Goal: Task Accomplishment & Management: Complete application form

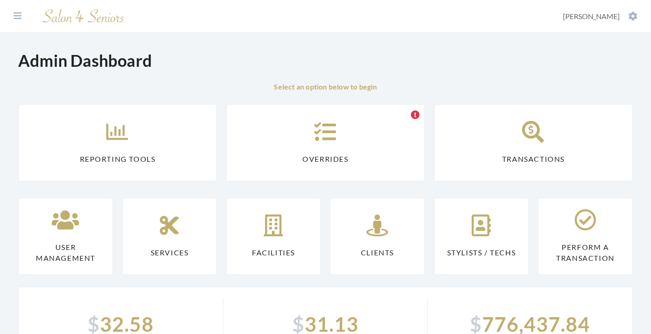
click at [146, 147] on link "Reporting Tools" at bounding box center [117, 142] width 199 height 77
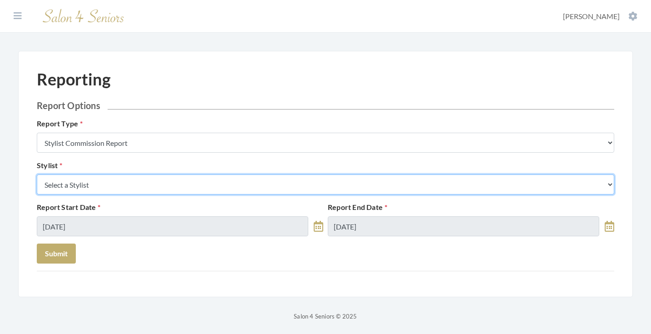
click at [149, 185] on select "Select a Stylist [PERSON_NAME] [PERSON_NAME] [PERSON_NAME] [PERSON_NAME] [PERSO…" at bounding box center [326, 184] width 578 height 20
select select "49"
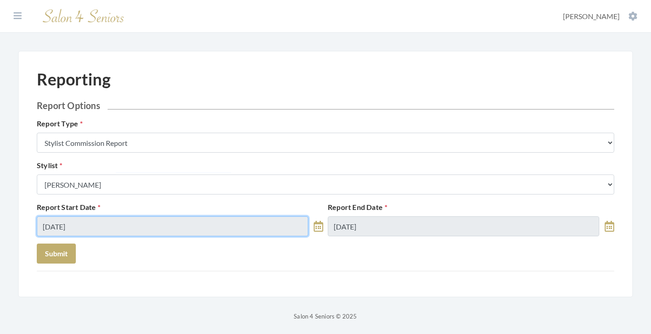
click at [141, 219] on input "09/03/2025" at bounding box center [173, 226] width 272 height 20
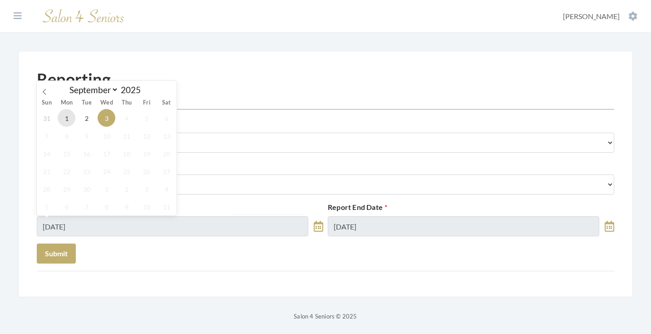
click at [69, 119] on span "1" at bounding box center [67, 118] width 18 height 18
type input "09/01/2025"
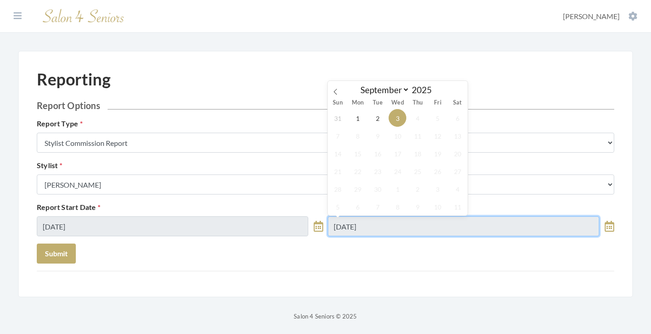
click at [376, 227] on input "09/03/2025" at bounding box center [464, 226] width 272 height 20
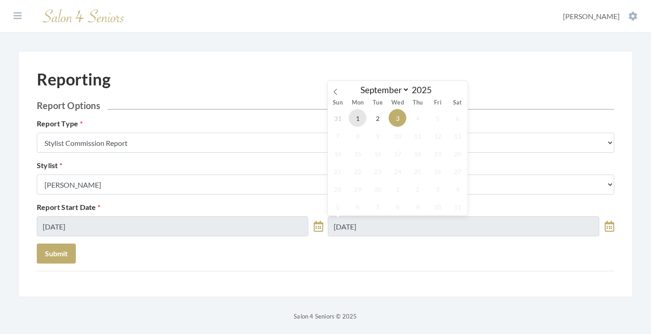
click at [355, 123] on span "1" at bounding box center [358, 118] width 18 height 18
type input "09/01/2025"
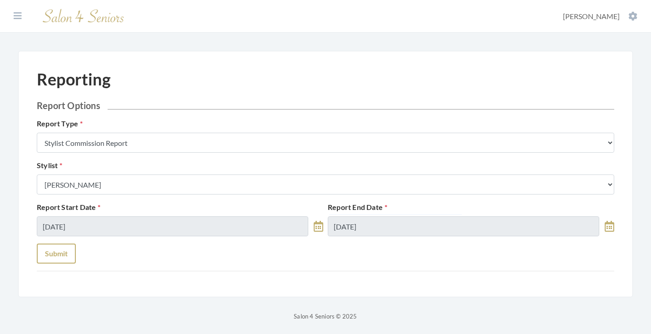
click at [54, 249] on button "Submit" at bounding box center [56, 254] width 39 height 20
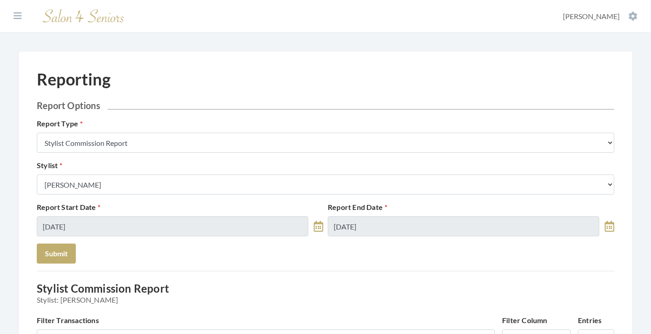
scroll to position [0, 0]
click at [135, 173] on div "Stylist Select a Stylist Alaina Krumm Alisha Teasley Anna White Ashley Venable …" at bounding box center [326, 177] width 582 height 35
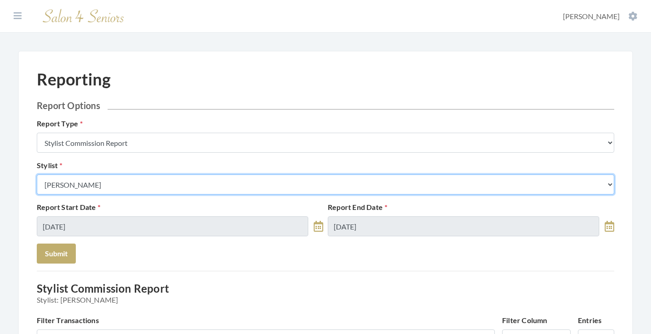
select select "165"
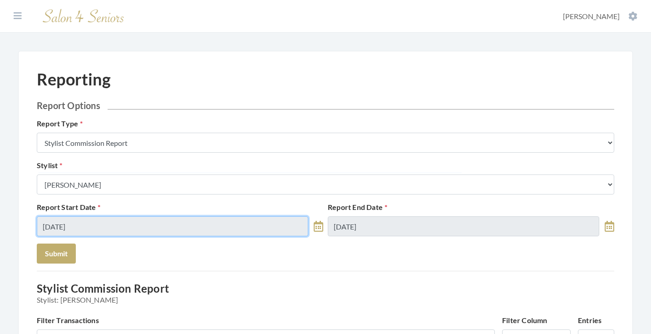
click at [100, 224] on input "09/01/2025" at bounding box center [173, 226] width 272 height 20
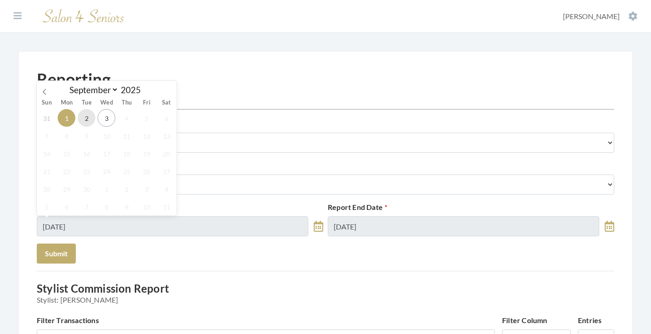
click at [88, 123] on span "2" at bounding box center [87, 118] width 18 height 18
type input "[DATE]"
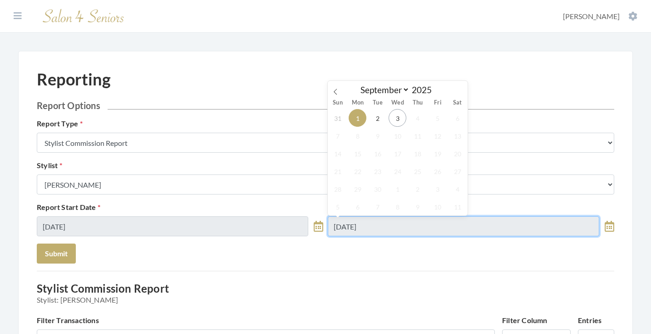
click at [357, 227] on input "09/01/2025" at bounding box center [464, 226] width 272 height 20
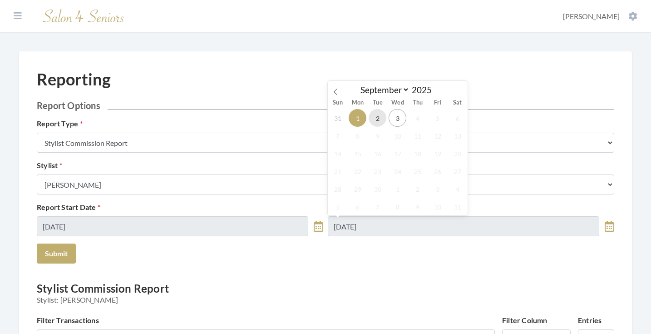
click at [377, 119] on span "2" at bounding box center [378, 118] width 18 height 18
type input "[DATE]"
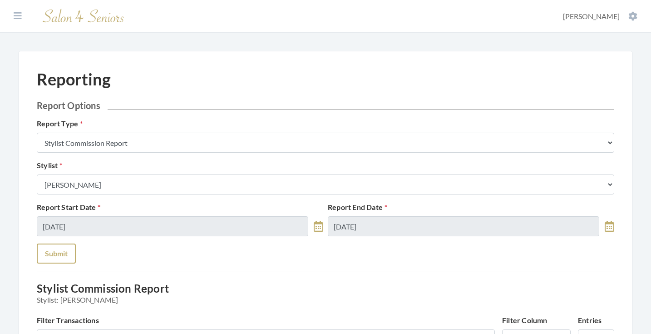
click at [58, 245] on button "Submit" at bounding box center [56, 254] width 39 height 20
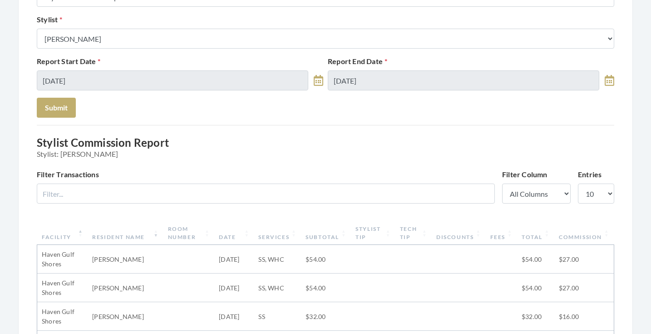
scroll to position [98, 0]
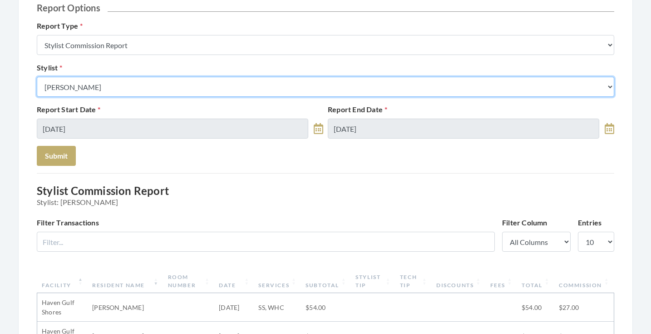
select select "176"
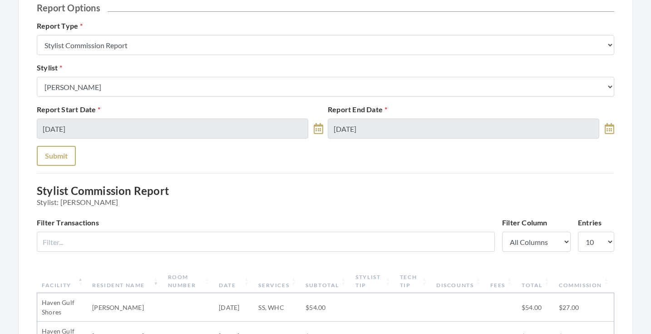
click at [68, 153] on button "Submit" at bounding box center [56, 156] width 39 height 20
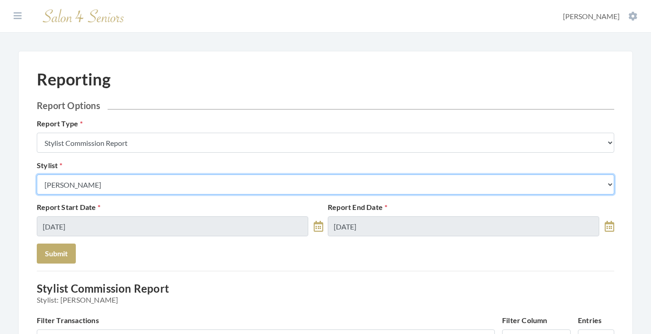
select select "49"
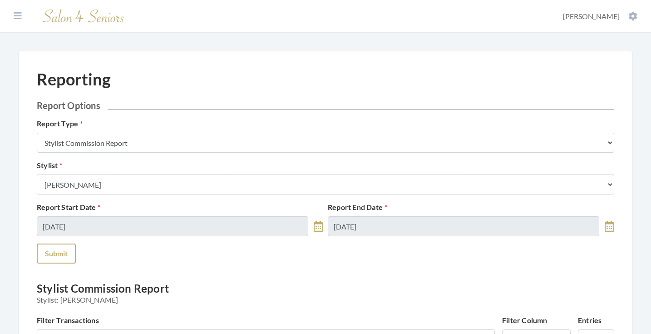
click at [65, 248] on button "Submit" at bounding box center [56, 254] width 39 height 20
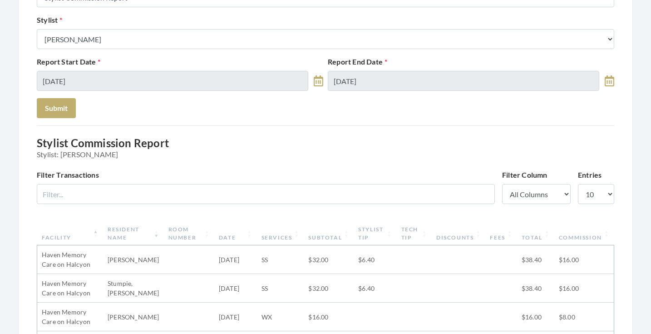
scroll to position [83, 0]
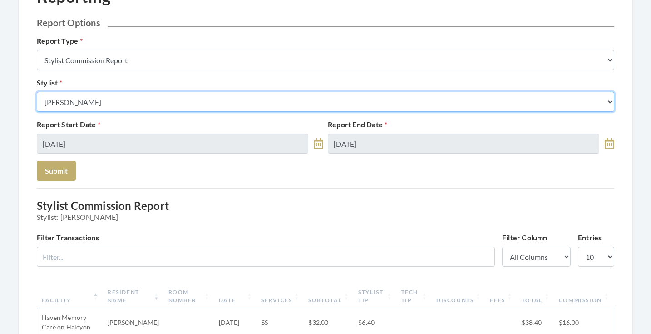
select select "147"
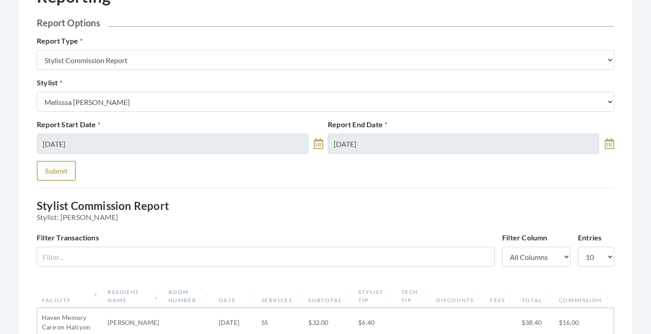
click at [65, 171] on button "Submit" at bounding box center [56, 171] width 39 height 20
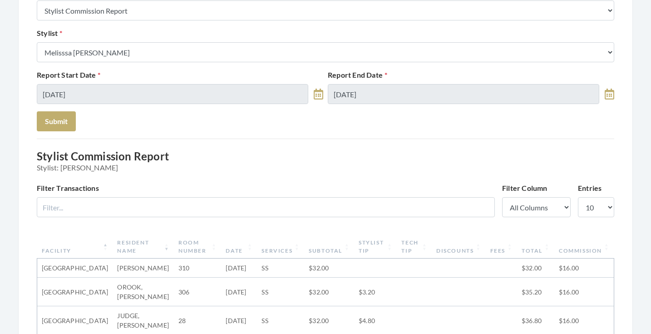
scroll to position [80, 0]
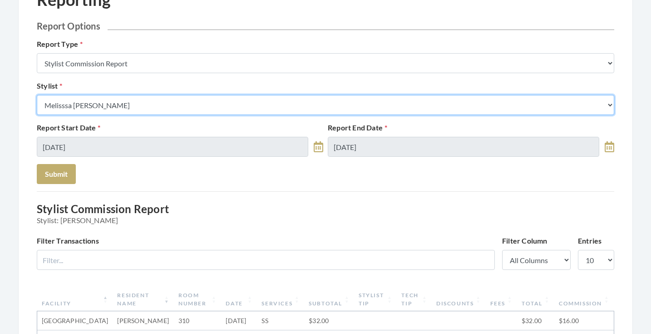
select select "28"
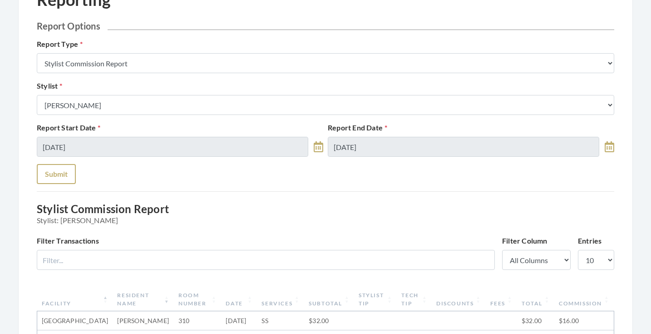
click at [58, 176] on button "Submit" at bounding box center [56, 174] width 39 height 20
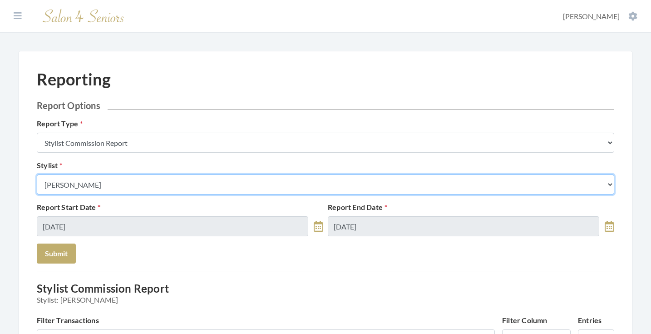
select select "43"
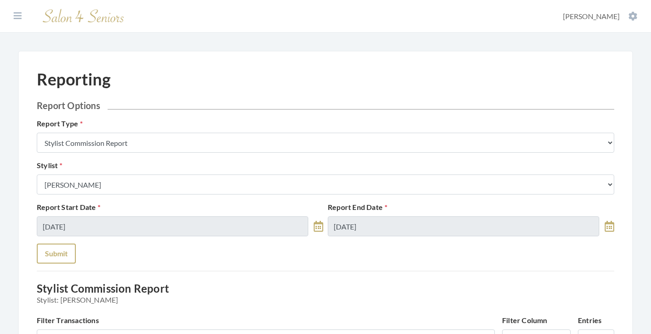
click at [69, 251] on button "Submit" at bounding box center [56, 254] width 39 height 20
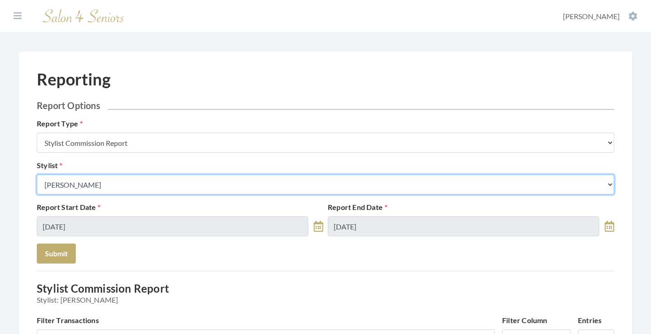
select select "13"
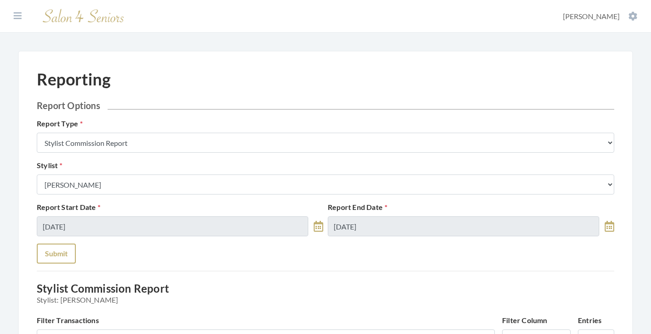
click at [65, 259] on button "Submit" at bounding box center [56, 254] width 39 height 20
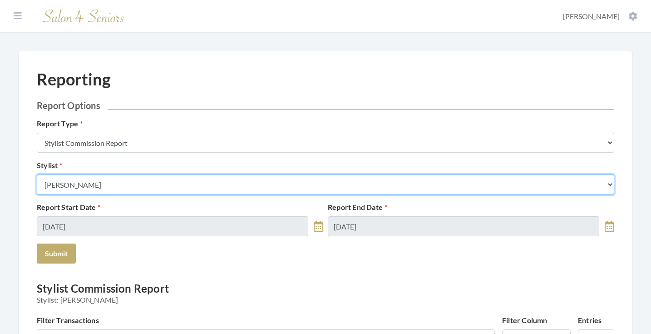
select select "32"
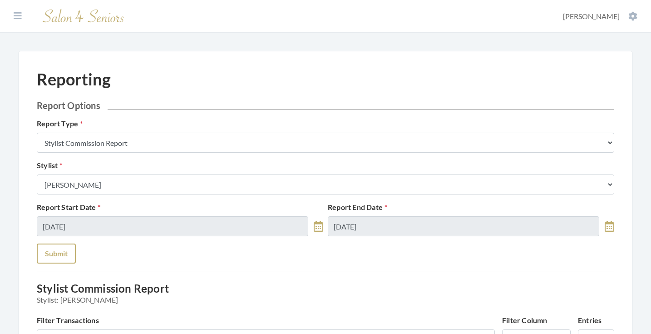
click at [65, 251] on button "Submit" at bounding box center [56, 254] width 39 height 20
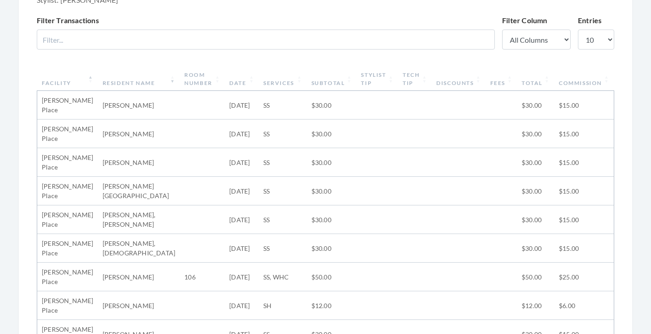
scroll to position [54, 0]
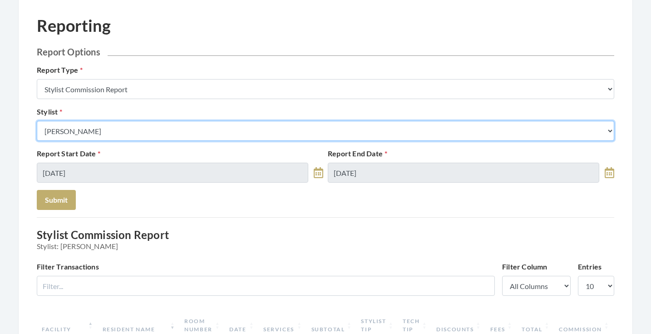
select select "127"
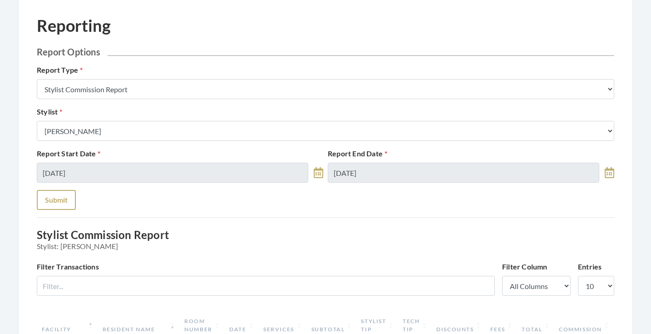
click at [63, 191] on button "Submit" at bounding box center [56, 200] width 39 height 20
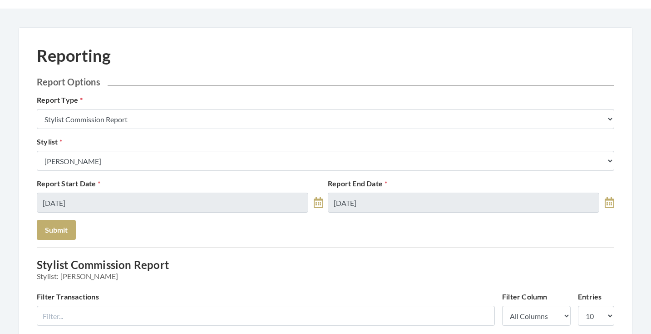
scroll to position [2, 0]
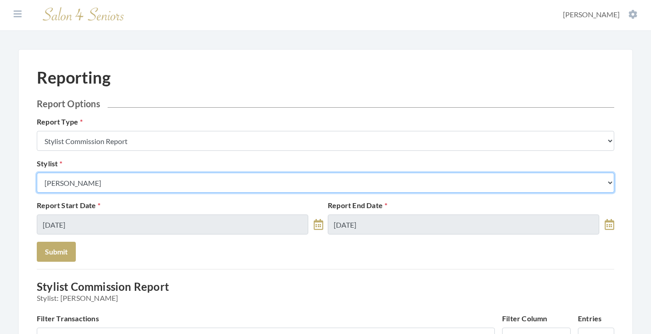
select select "182"
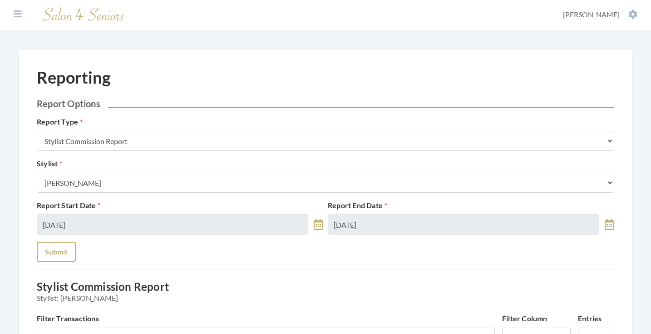
click at [55, 245] on button "Submit" at bounding box center [56, 252] width 39 height 20
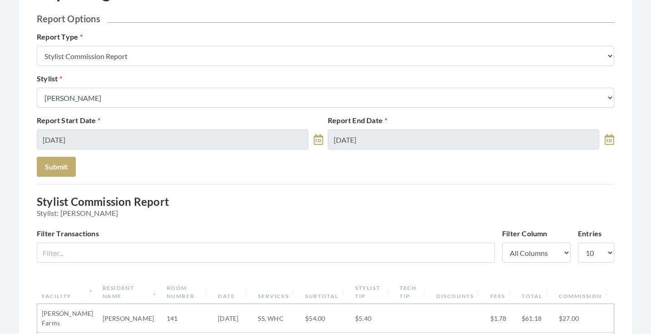
scroll to position [28, 0]
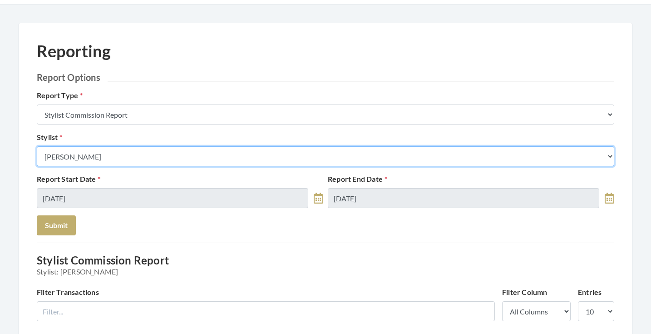
select select "180"
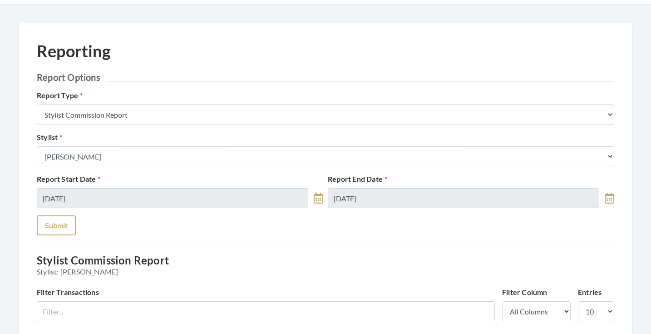
click at [72, 231] on button "Submit" at bounding box center [56, 225] width 39 height 20
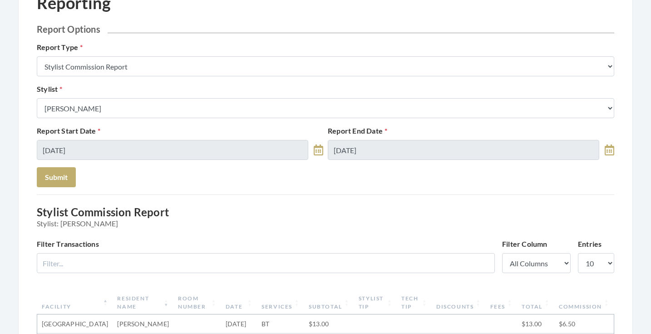
scroll to position [47, 0]
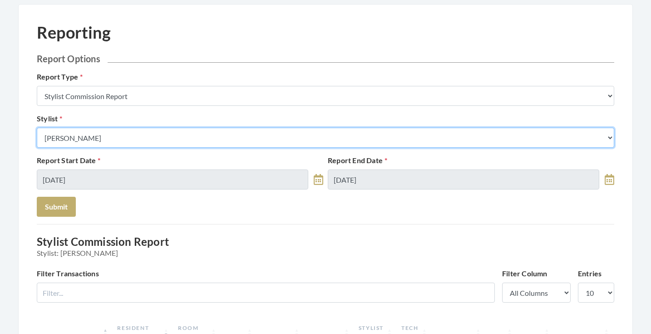
select select "115"
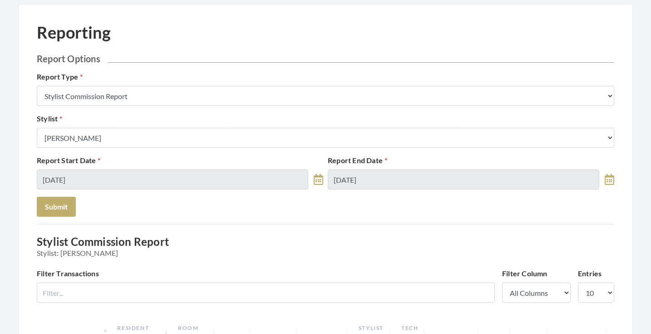
click at [64, 194] on div "Report Start Date 09/02/2025 Report End Date 09/02/2025" at bounding box center [326, 176] width 582 height 42
click at [64, 200] on button "Submit" at bounding box center [56, 207] width 39 height 20
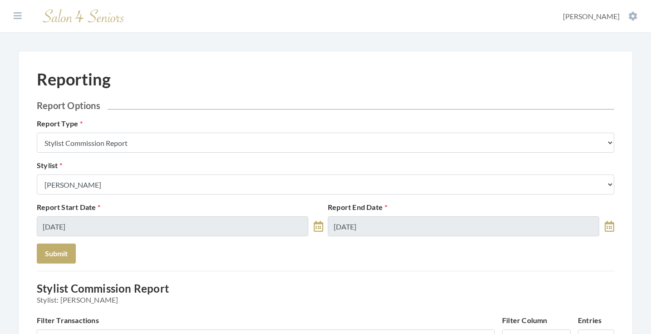
click at [124, 173] on div "Stylist Select a Stylist [PERSON_NAME] [PERSON_NAME] [PERSON_NAME] [PERSON_NAME…" at bounding box center [326, 177] width 582 height 35
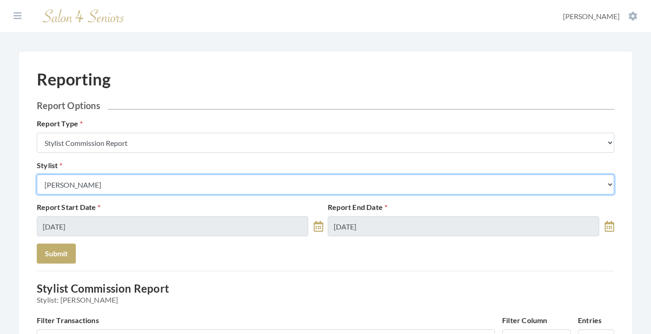
select select "146"
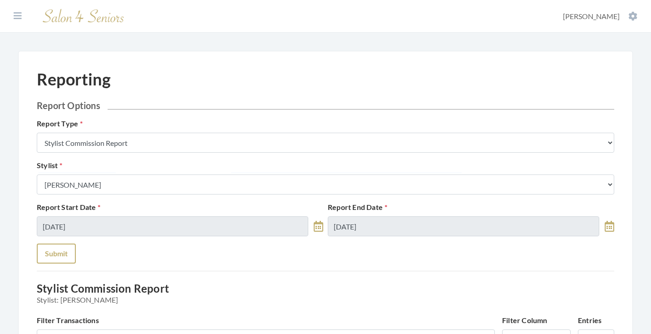
click at [60, 250] on button "Submit" at bounding box center [56, 254] width 39 height 20
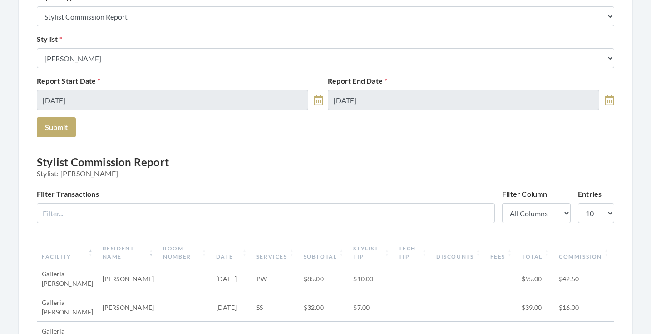
scroll to position [84, 0]
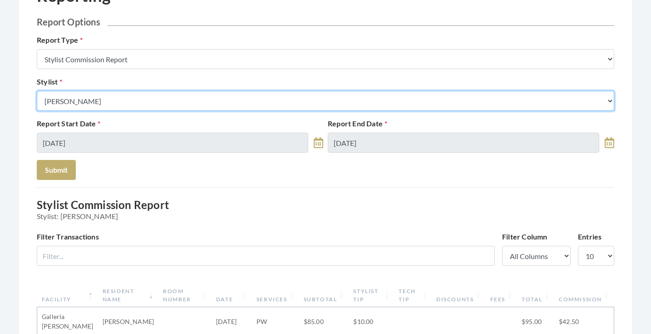
select select "26"
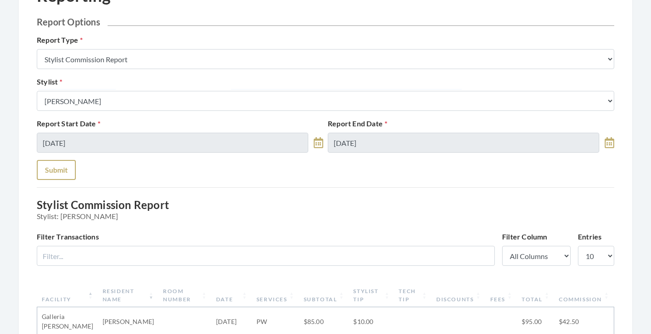
click at [53, 172] on button "Submit" at bounding box center [56, 170] width 39 height 20
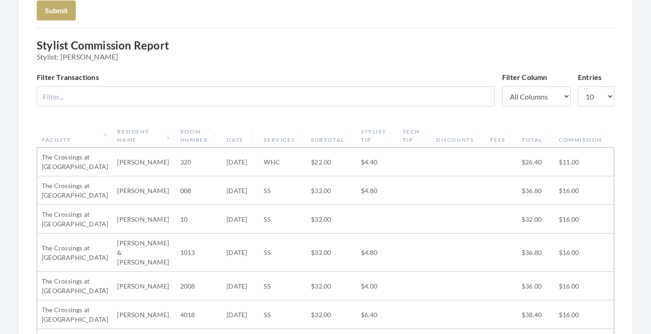
scroll to position [169, 0]
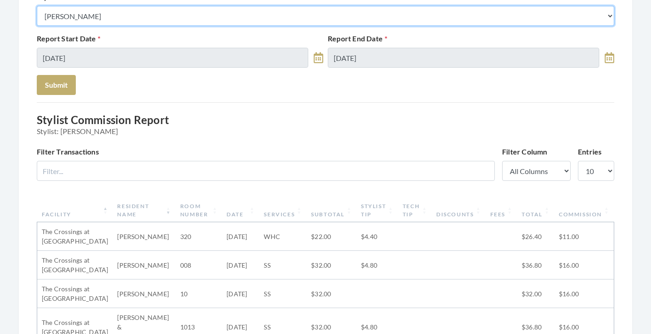
select select "23"
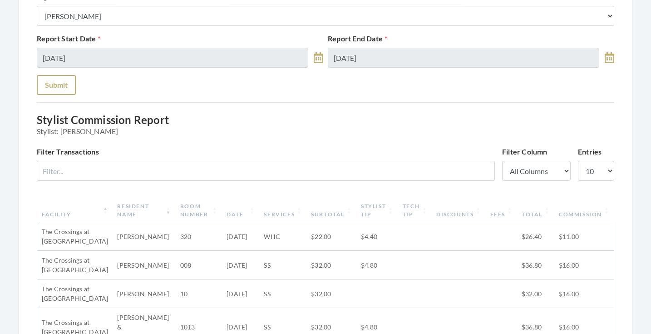
click at [68, 93] on button "Submit" at bounding box center [56, 85] width 39 height 20
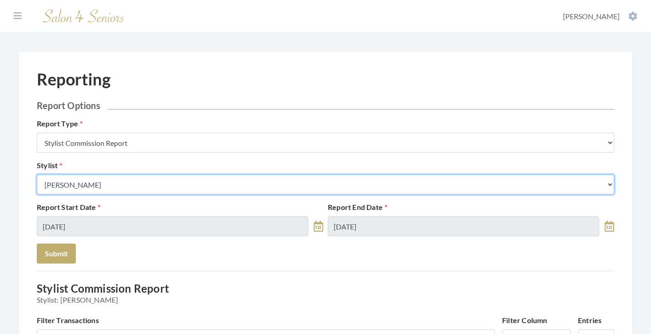
select select "18"
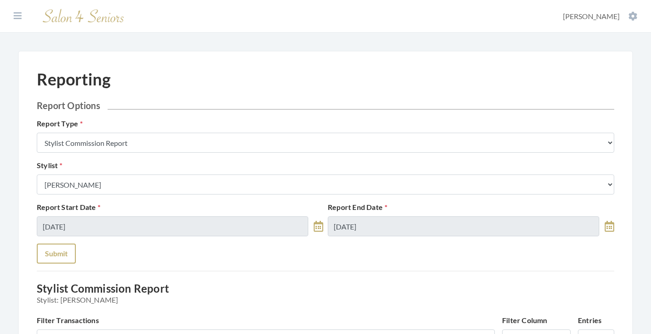
click at [55, 252] on button "Submit" at bounding box center [56, 254] width 39 height 20
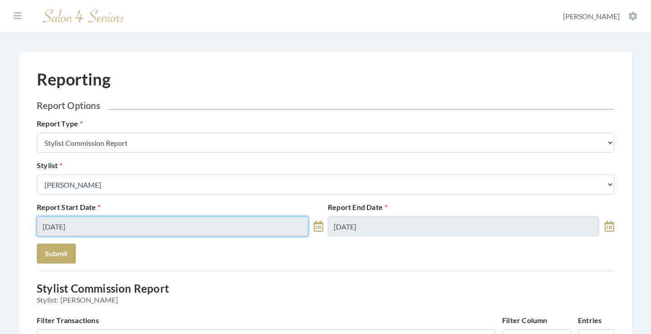
click at [132, 226] on input "09/02/2025" at bounding box center [173, 226] width 272 height 20
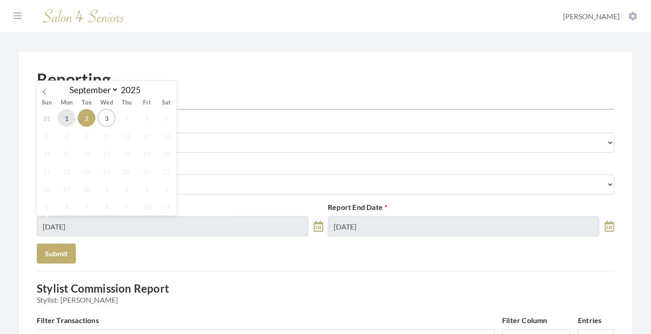
click at [69, 119] on span "1" at bounding box center [67, 118] width 18 height 18
type input "09/01/2025"
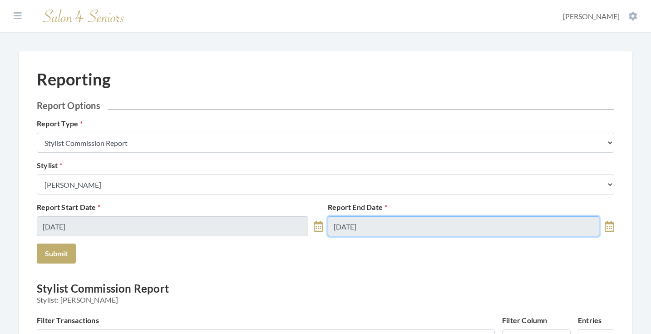
click at [384, 221] on input "09/02/2025" at bounding box center [464, 226] width 272 height 20
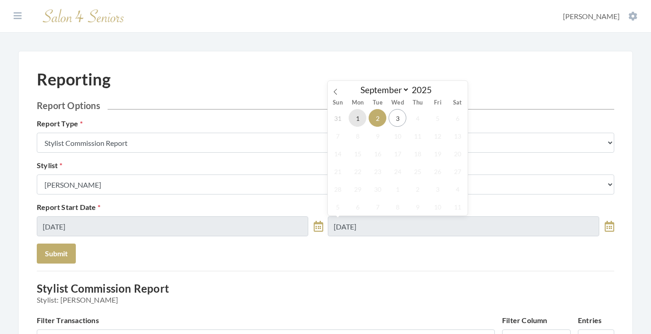
click at [358, 125] on span "1" at bounding box center [358, 118] width 18 height 18
type input "09/01/2025"
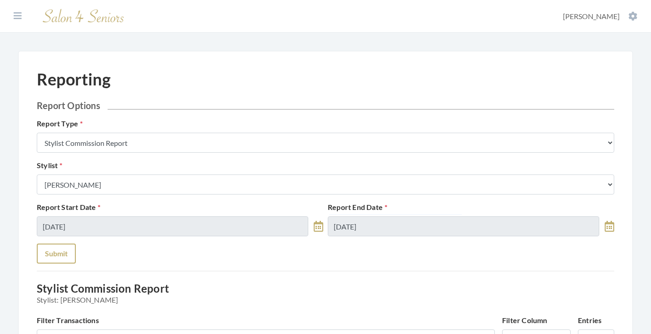
click at [63, 254] on button "Submit" at bounding box center [56, 254] width 39 height 20
click at [16, 17] on icon at bounding box center [18, 15] width 8 height 9
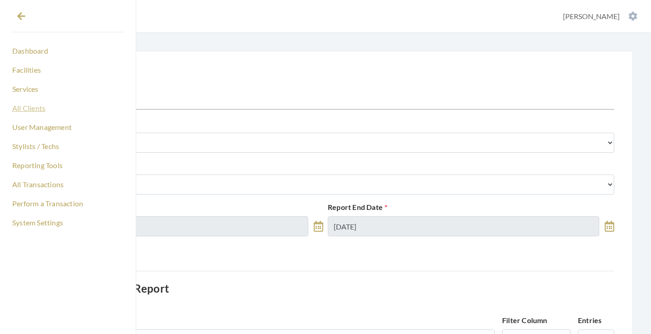
click at [33, 113] on link "All Clients" at bounding box center [68, 107] width 114 height 15
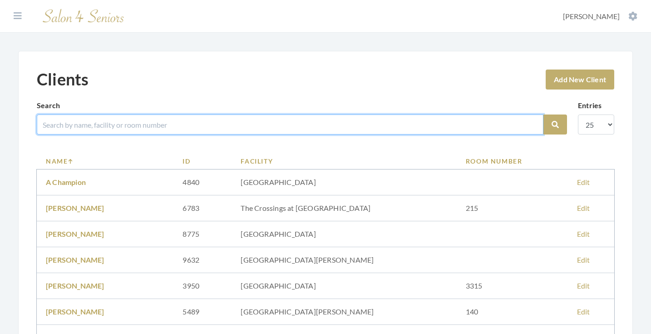
click at [179, 124] on input "search" at bounding box center [290, 124] width 507 height 20
type input "JACKS"
click at [556, 124] on button "Search" at bounding box center [556, 124] width 24 height 20
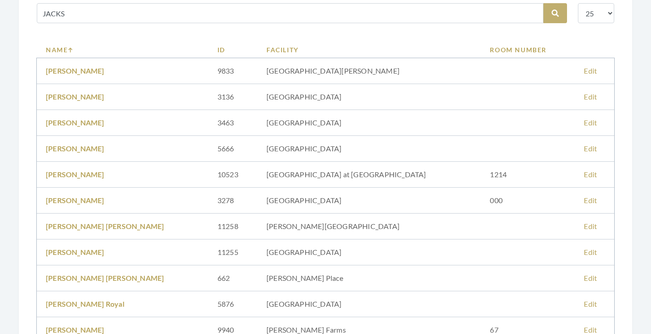
scroll to position [54, 0]
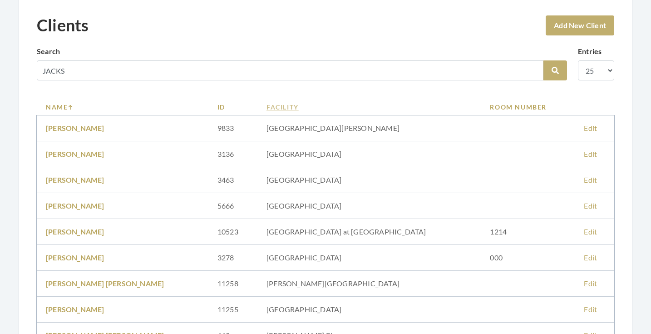
click at [294, 107] on link "Facility" at bounding box center [369, 107] width 205 height 10
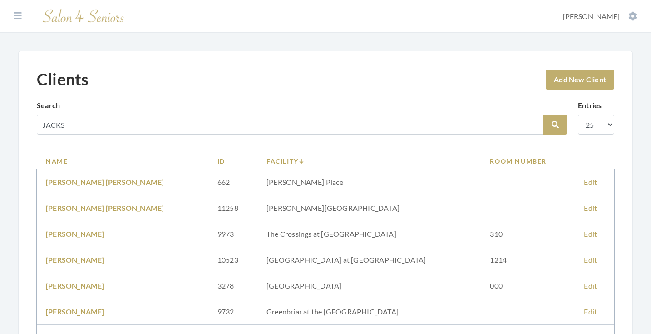
scroll to position [90, 0]
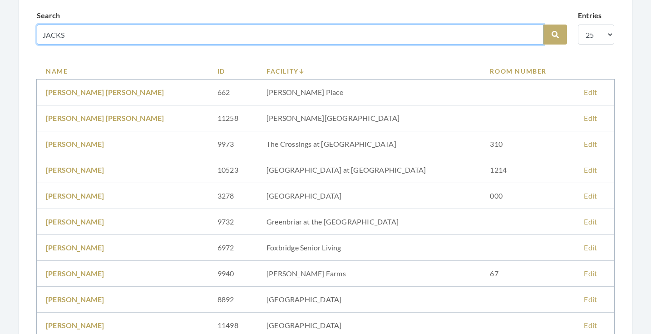
click at [531, 35] on input "JACKS" at bounding box center [290, 35] width 507 height 20
type input "HAL"
click at [556, 35] on button "Search" at bounding box center [556, 35] width 24 height 20
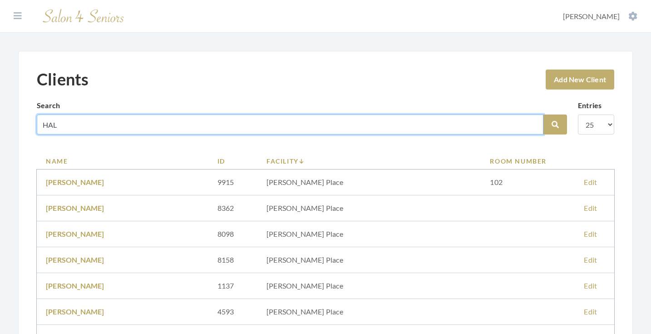
click at [533, 124] on input "HAL" at bounding box center [290, 124] width 507 height 20
type input "[PERSON_NAME]"
click at [556, 124] on button "Search" at bounding box center [556, 124] width 24 height 20
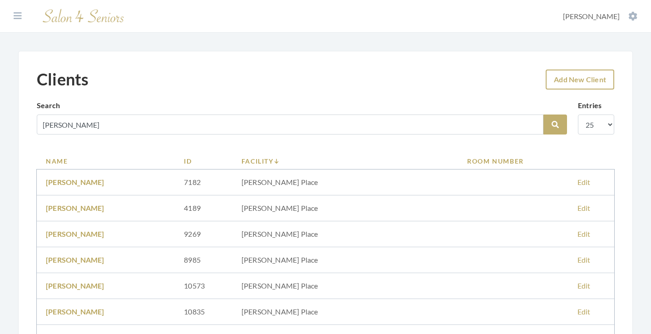
click at [575, 82] on link "Add New Client" at bounding box center [580, 80] width 69 height 20
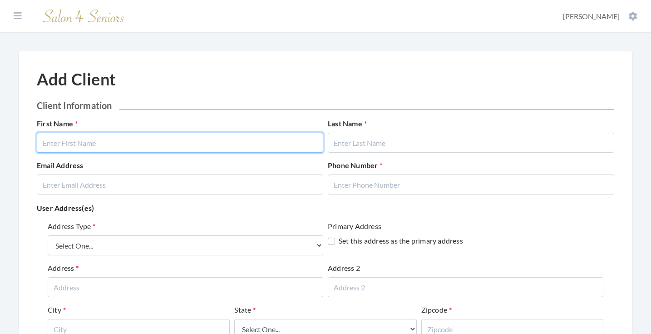
type input "J"
type input "HAL & CAROL"
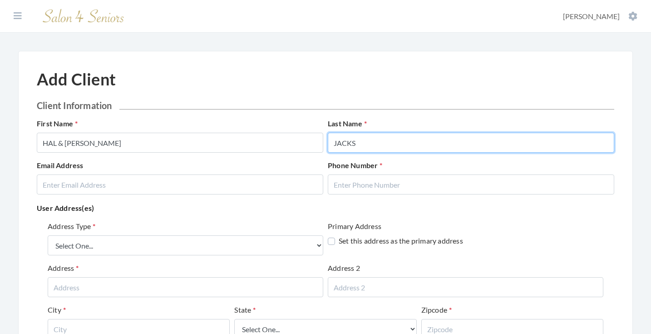
type input "JACKS"
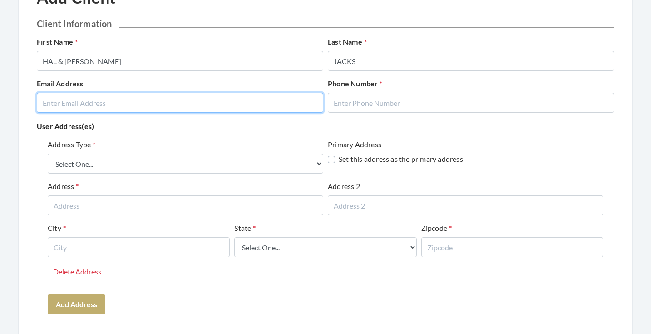
scroll to position [81, 0]
type input "[EMAIL_ADDRESS][DOMAIN_NAME]"
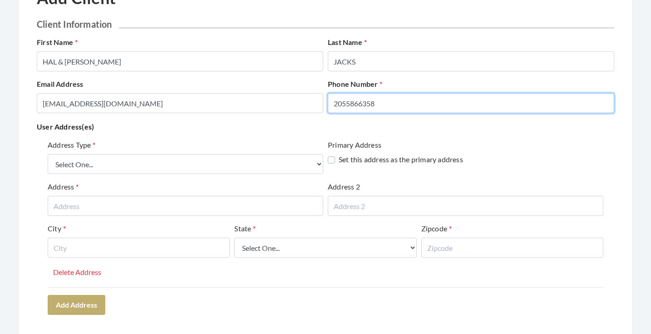
type input "2055866358"
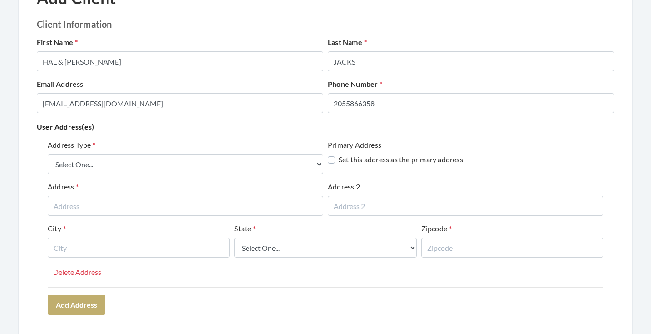
click at [282, 127] on p "User Address(es)" at bounding box center [326, 126] width 578 height 13
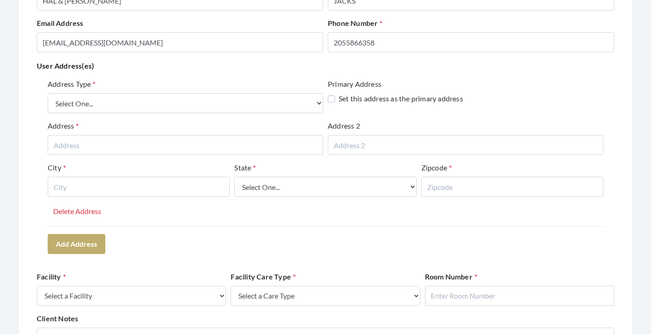
scroll to position [149, 0]
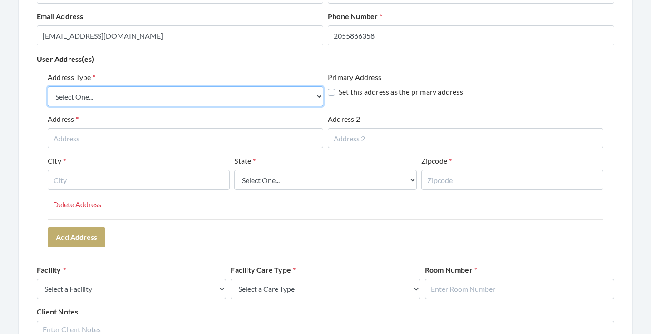
select select "billing"
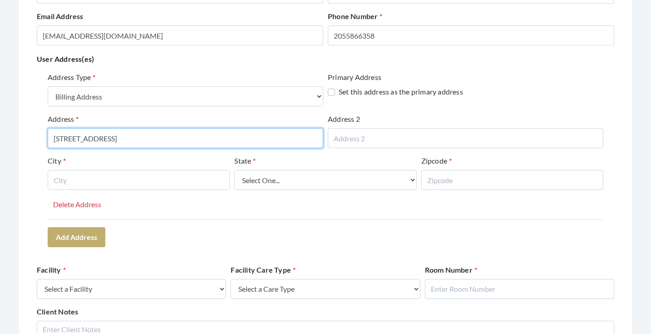
type input "2171 PARKWAY LAKE DRIVE"
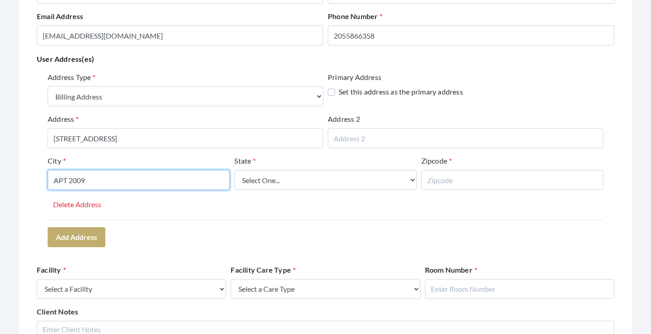
type input "APT 2009"
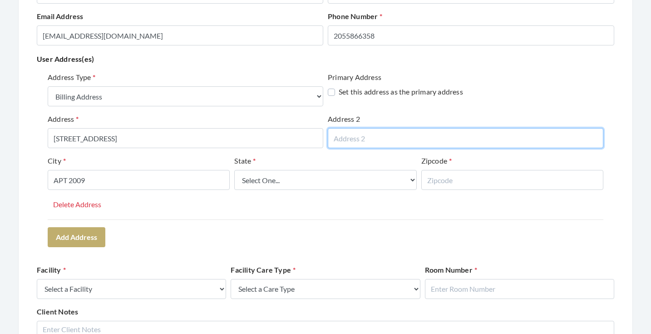
click at [426, 130] on input "text" at bounding box center [466, 138] width 276 height 20
type input "APT 2009"
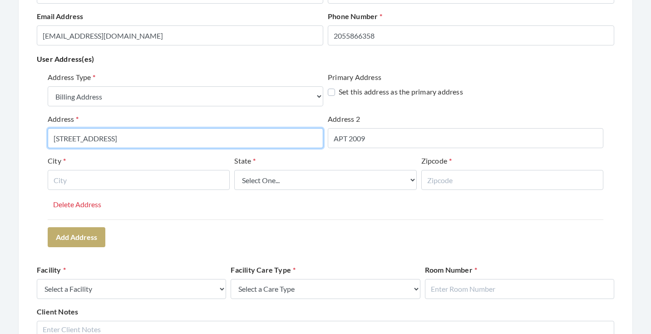
drag, startPoint x: 156, startPoint y: 135, endPoint x: 38, endPoint y: 131, distance: 118.2
click at [38, 131] on div "Address Type Select One... Office Address Home Address Billing Address Primary …" at bounding box center [326, 159] width 578 height 182
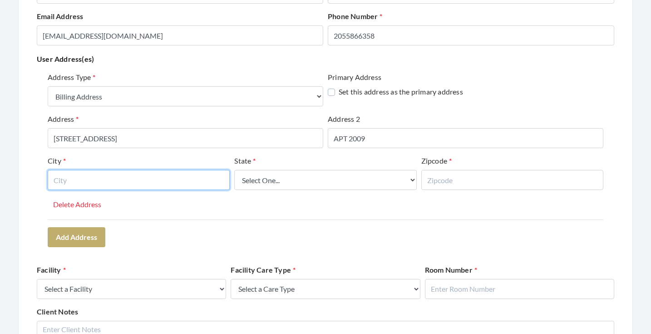
click at [186, 176] on input "text" at bounding box center [139, 180] width 182 height 20
type input "HOOVER"
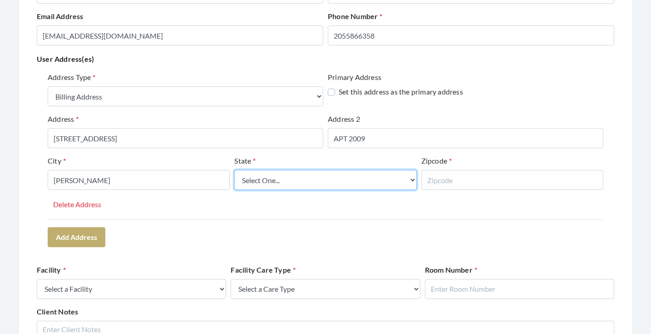
select select "al"
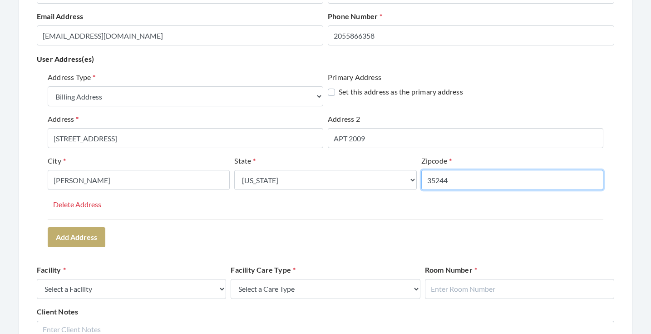
type input "35244"
click at [246, 229] on div "Address Type Select One... Office Address Home Address Billing Address Primary …" at bounding box center [326, 159] width 578 height 182
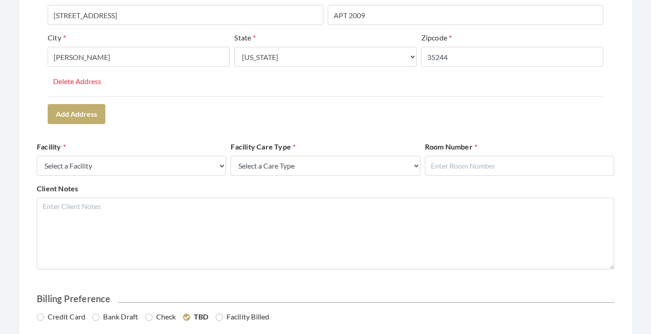
scroll to position [303, 0]
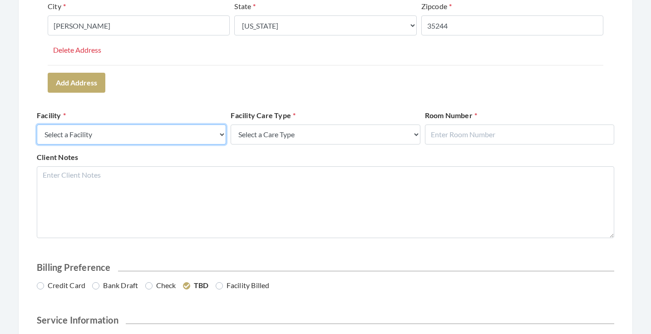
select select "41"
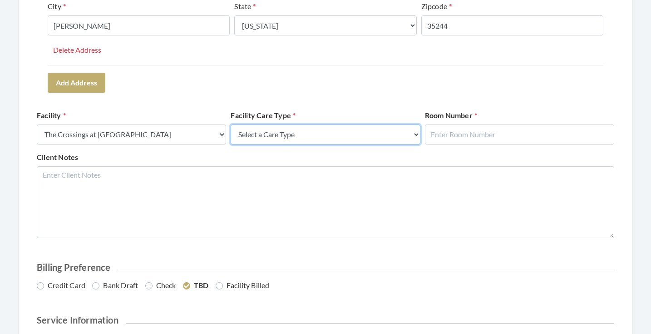
select select "4"
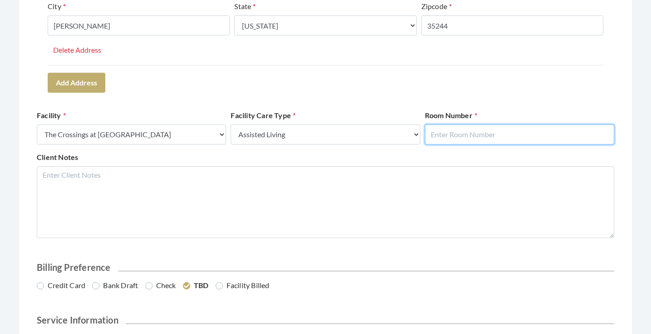
click at [442, 138] on input "text" at bounding box center [519, 134] width 189 height 20
type input "2009"
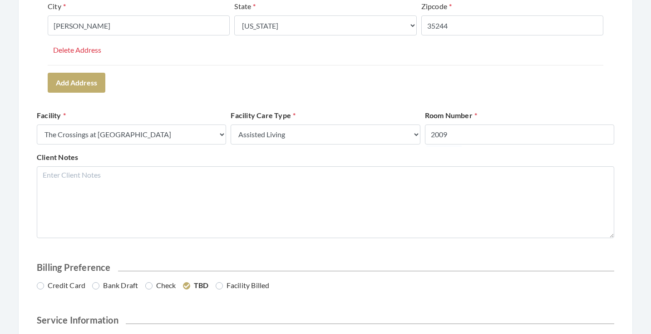
click at [504, 102] on form "Client Information First Name HAL & CAROL Last Name JACKS Email Address GRANDPA…" at bounding box center [326, 90] width 578 height 589
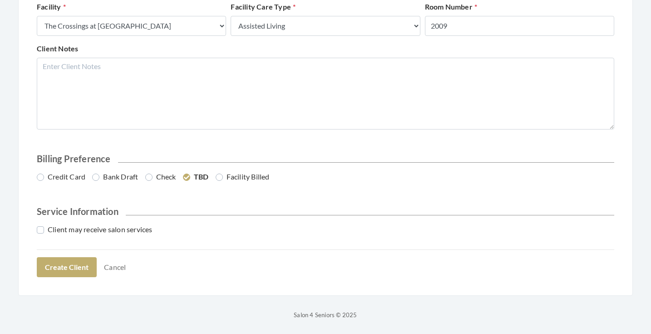
scroll to position [412, 0]
click at [108, 176] on label "Bank Draft" at bounding box center [115, 177] width 46 height 11
radio input "true"
click at [105, 234] on label "Client may receive salon services" at bounding box center [95, 229] width 116 height 11
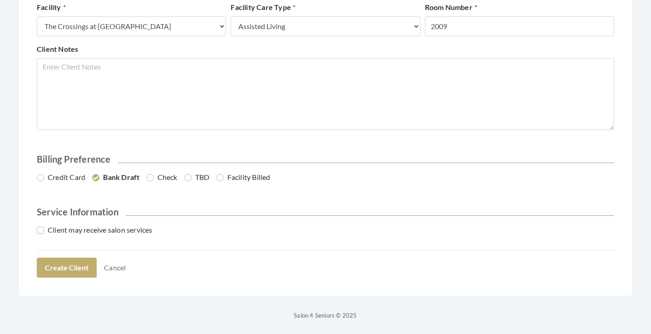
checkbox input "true"
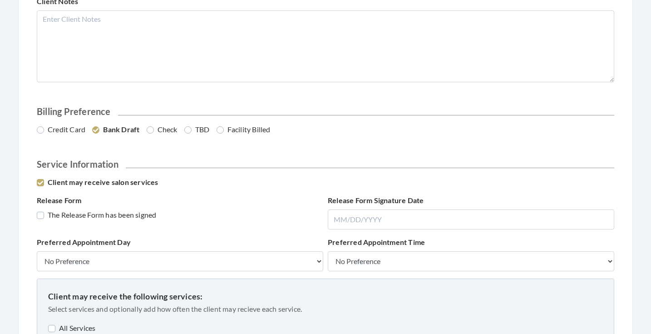
click at [103, 209] on label "The Release Form has been signed" at bounding box center [96, 214] width 119 height 11
checkbox input "true"
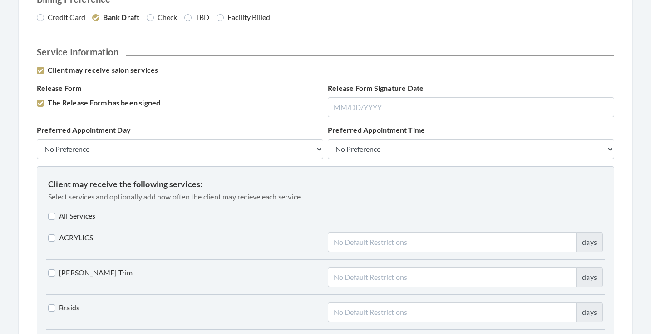
click at [83, 215] on label "All Services" at bounding box center [71, 215] width 47 height 11
checkbox input "true"
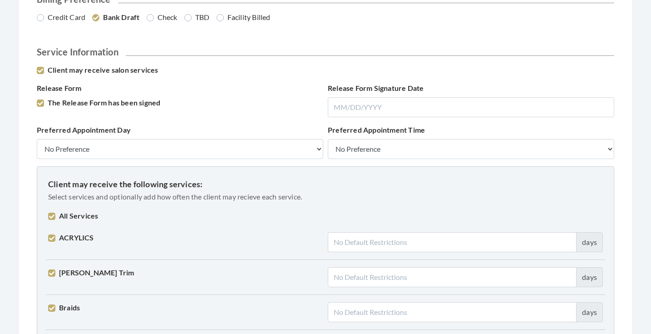
checkbox input "true"
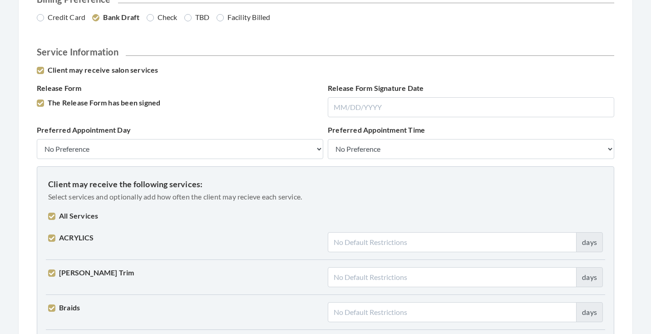
checkbox input "true"
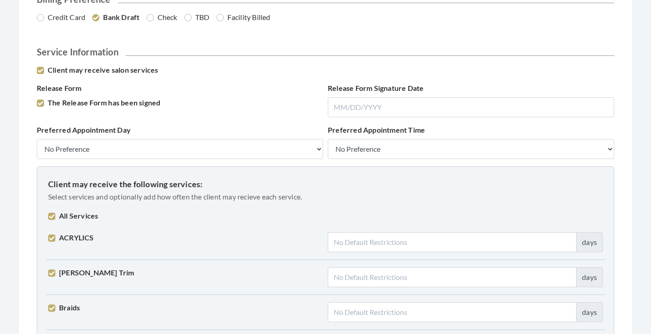
checkbox input "true"
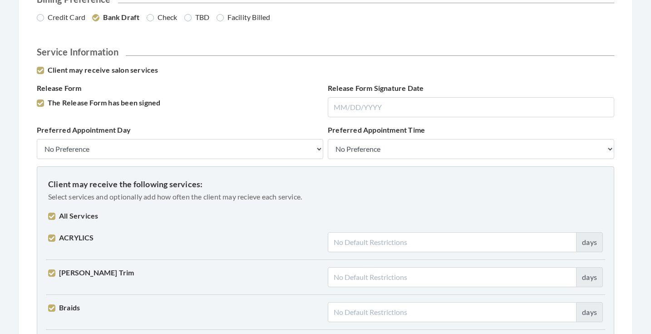
checkbox input "true"
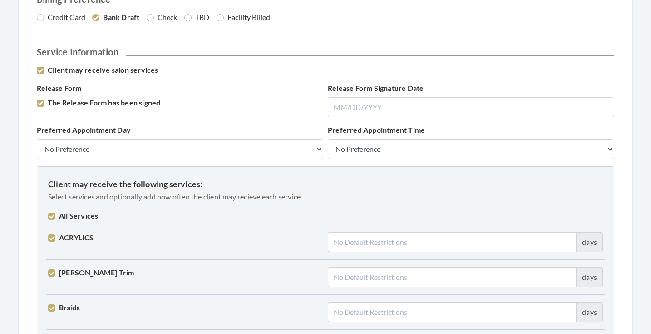
checkbox input "true"
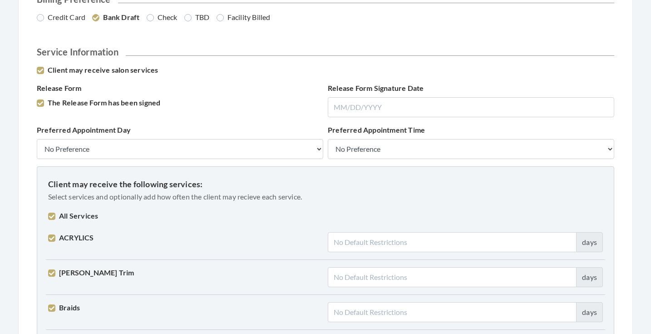
checkbox input "true"
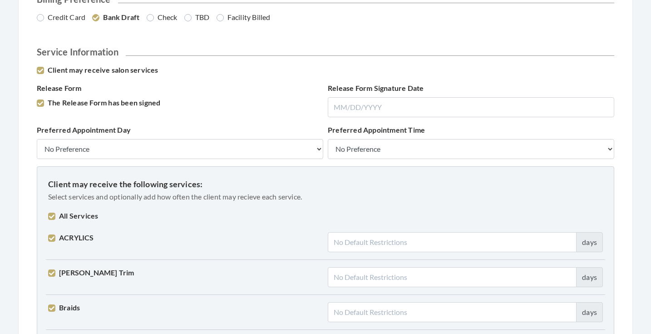
checkbox input "true"
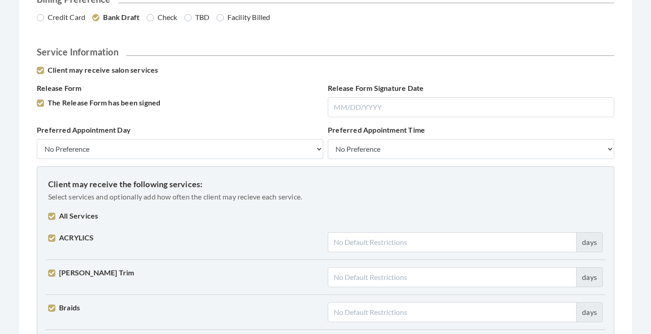
checkbox input "true"
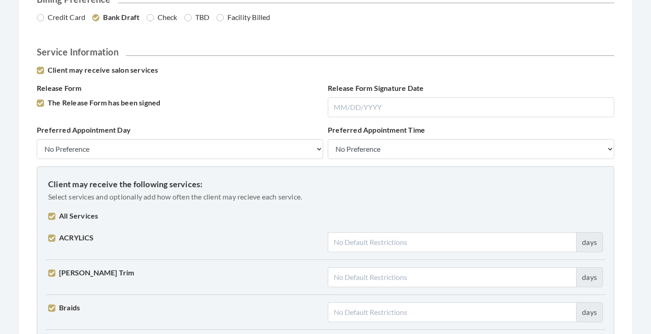
checkbox input "true"
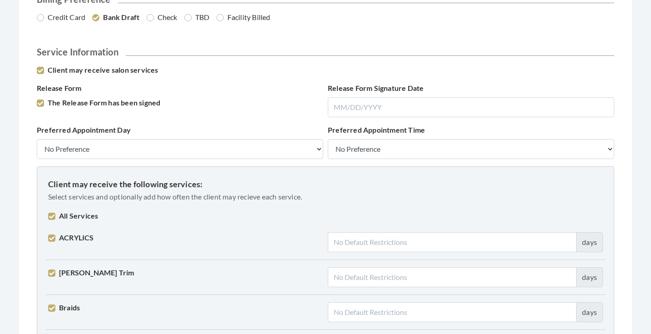
checkbox input "true"
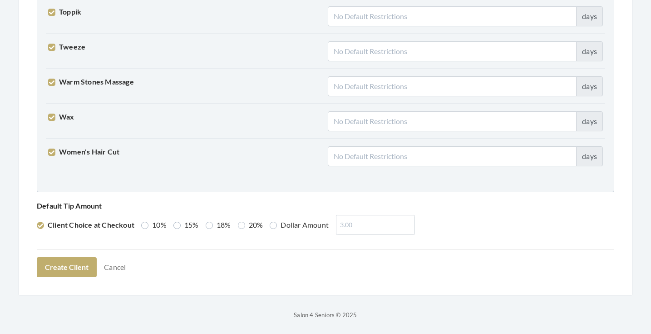
scroll to position [2301, 0]
click at [179, 229] on label "15%" at bounding box center [186, 225] width 25 height 11
radio input "true"
click at [80, 268] on button "Create Client" at bounding box center [67, 268] width 60 height 20
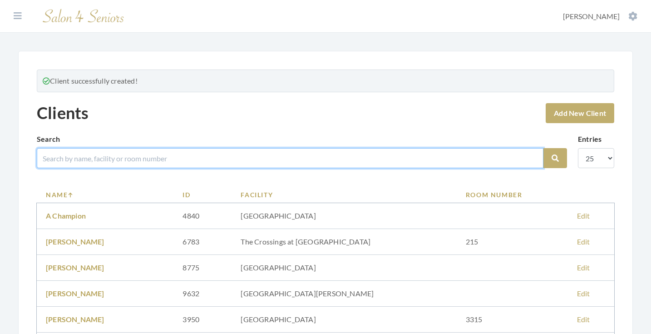
click at [186, 162] on input "search" at bounding box center [290, 158] width 507 height 20
type input "JACKS"
click at [556, 158] on button "Search" at bounding box center [556, 158] width 24 height 20
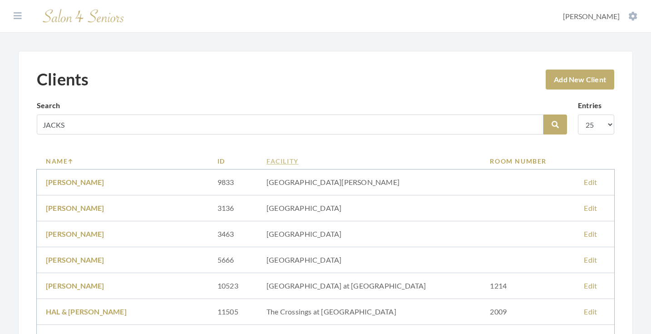
click at [293, 162] on link "Facility" at bounding box center [369, 161] width 205 height 10
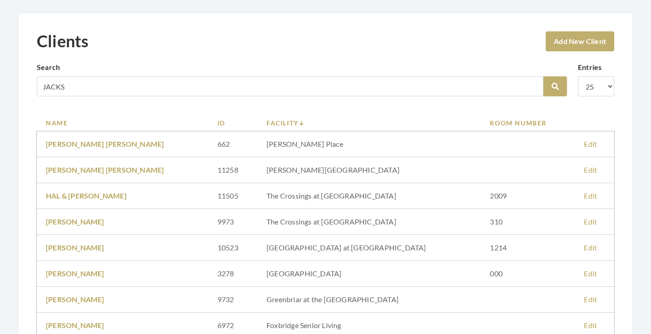
scroll to position [86, 0]
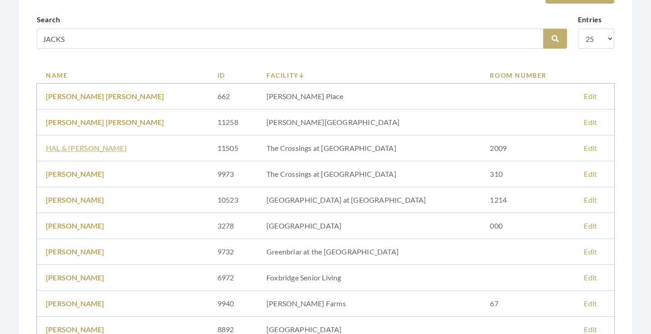
click at [89, 150] on link "HAL & [PERSON_NAME]" at bounding box center [86, 148] width 81 height 9
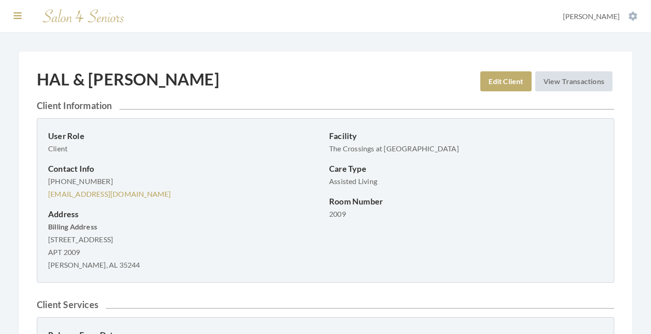
click at [18, 16] on icon at bounding box center [18, 15] width 8 height 9
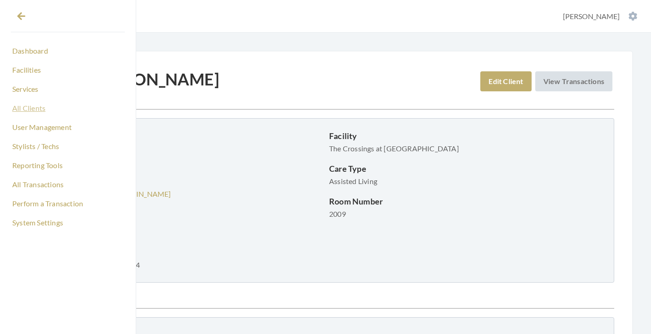
click at [34, 111] on link "All Clients" at bounding box center [68, 107] width 114 height 15
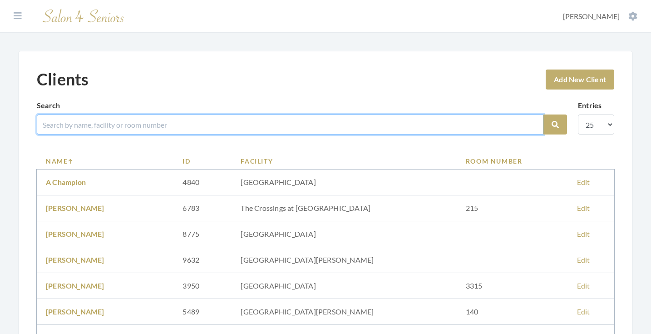
click at [164, 129] on input "search" at bounding box center [290, 124] width 507 height 20
type input "[PERSON_NAME]"
click at [556, 124] on button "Search" at bounding box center [556, 124] width 24 height 20
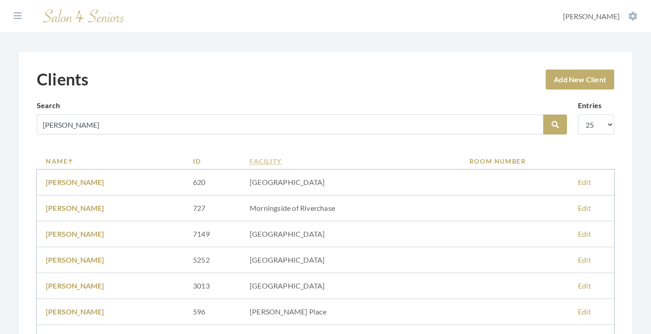
click at [292, 155] on th "Facility" at bounding box center [351, 161] width 220 height 17
click at [292, 159] on link "Facility" at bounding box center [351, 161] width 202 height 10
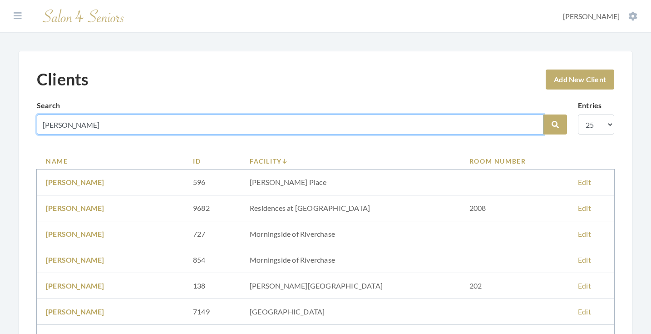
click at [531, 126] on input "TUCKER" at bounding box center [290, 124] width 507 height 20
type input "ROBERT"
click at [556, 124] on button "Search" at bounding box center [556, 124] width 24 height 20
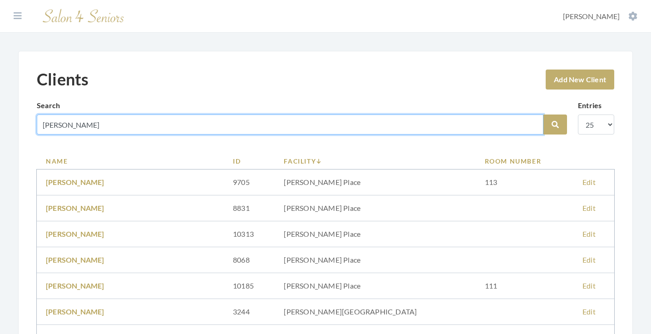
click at [68, 127] on input "ROBERT" at bounding box center [290, 124] width 507 height 20
type input "[PERSON_NAME]"
click at [556, 124] on button "Search" at bounding box center [556, 124] width 24 height 20
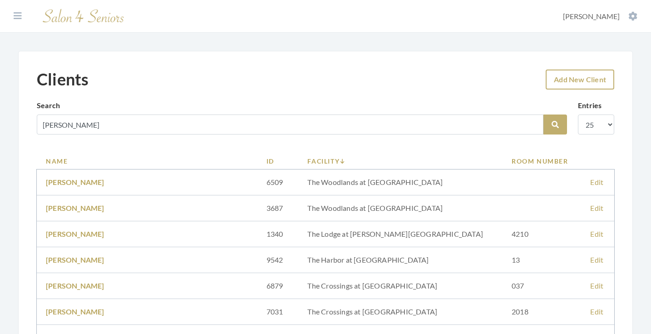
click at [568, 83] on link "Add New Client" at bounding box center [580, 80] width 69 height 20
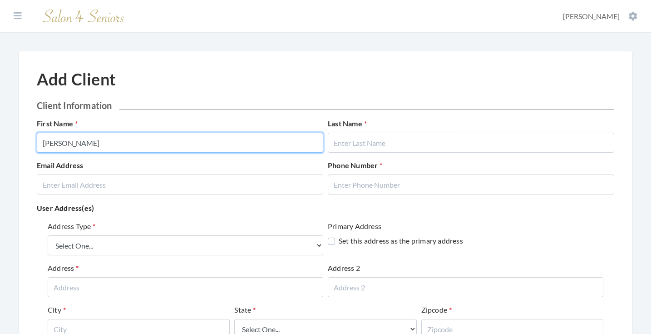
click at [194, 145] on input "ROBERT" at bounding box center [180, 143] width 287 height 20
type input "ROBERT & JUDY"
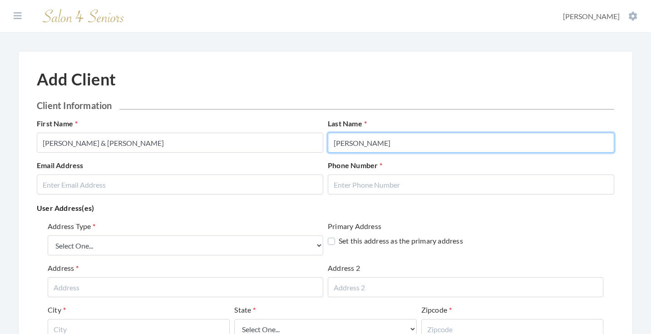
type input "[PERSON_NAME]"
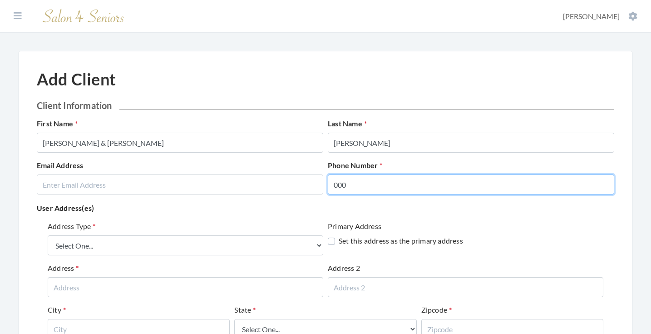
type input "000"
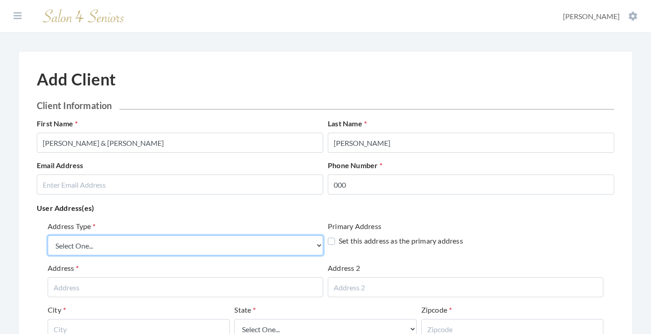
select select "billing"
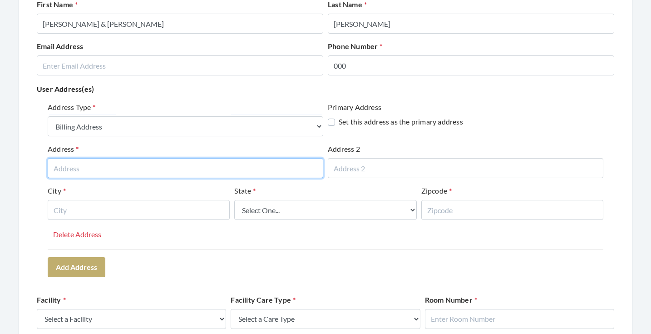
scroll to position [125, 0]
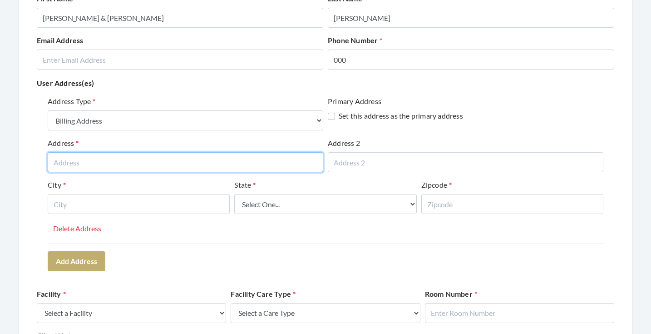
paste input "2171 Parkway Lake Dr."
drag, startPoint x: 197, startPoint y: 169, endPoint x: 74, endPoint y: 164, distance: 123.7
click at [74, 164] on input "2171 Parkway Lake Dr" at bounding box center [186, 162] width 276 height 20
type input "2171 PARKWAY LAKE DRIVE"
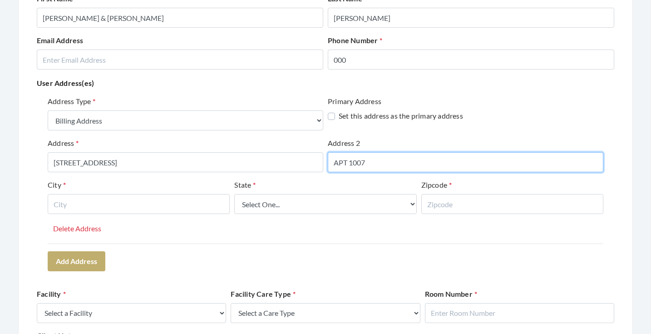
type input "APT 1007"
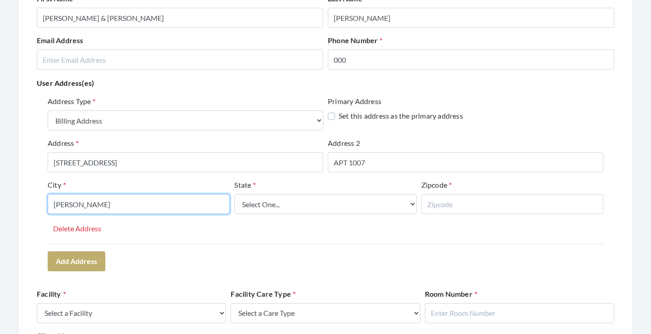
type input "HOOVER"
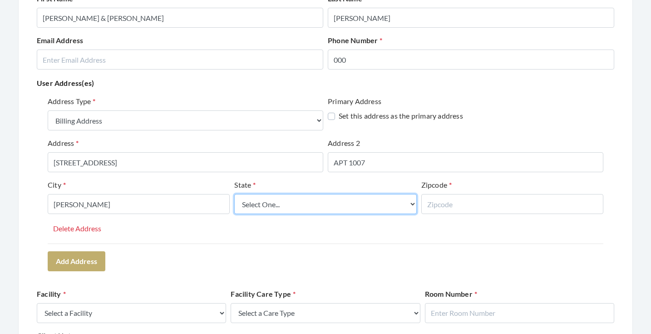
select select "al"
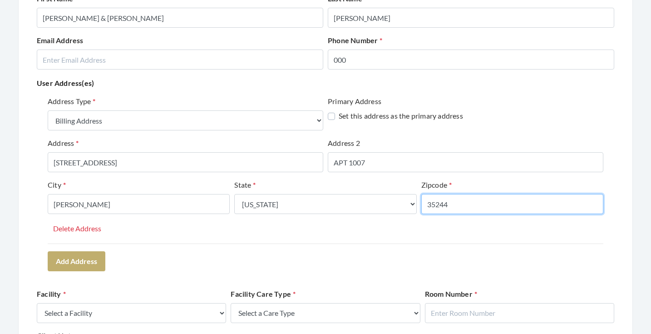
type input "35244"
click at [129, 242] on div "Address Type Select One... Office Address Home Address Billing Address Primary …" at bounding box center [326, 170] width 556 height 148
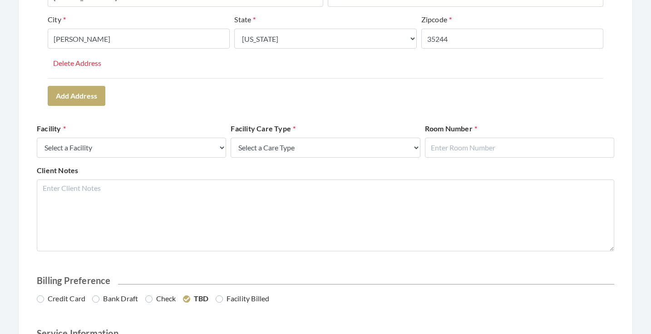
scroll to position [303, 0]
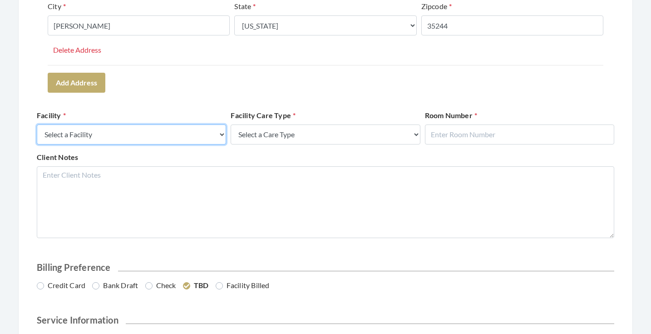
select select "41"
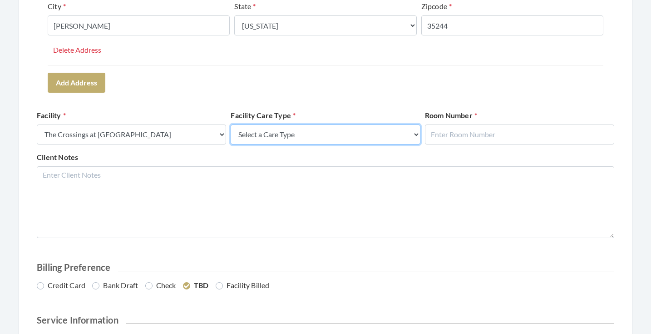
select select "4"
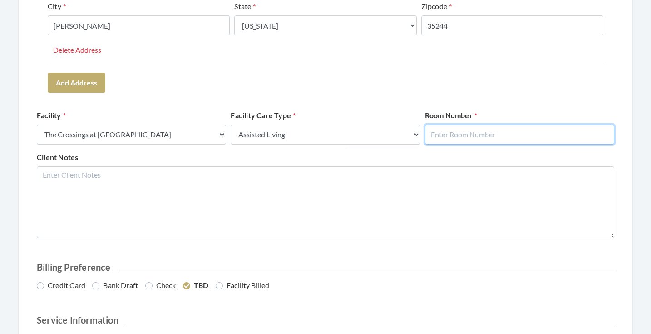
click at [452, 135] on input "text" at bounding box center [519, 134] width 189 height 20
type input "1007"
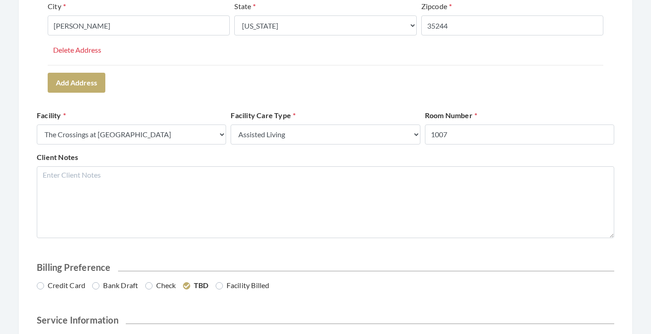
click at [405, 154] on div "Client Notes" at bounding box center [326, 195] width 582 height 86
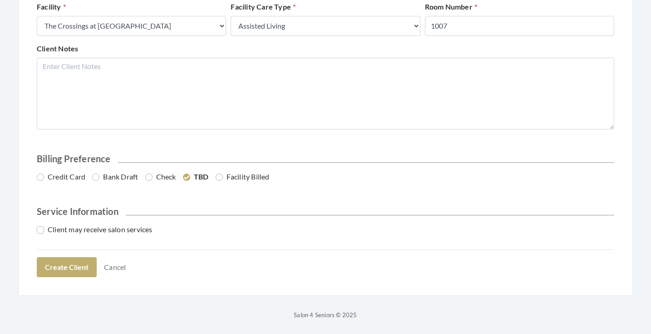
scroll to position [412, 0]
click at [51, 178] on label "Credit Card" at bounding box center [61, 177] width 49 height 11
radio input "true"
click at [59, 232] on label "Client may receive salon services" at bounding box center [95, 229] width 116 height 11
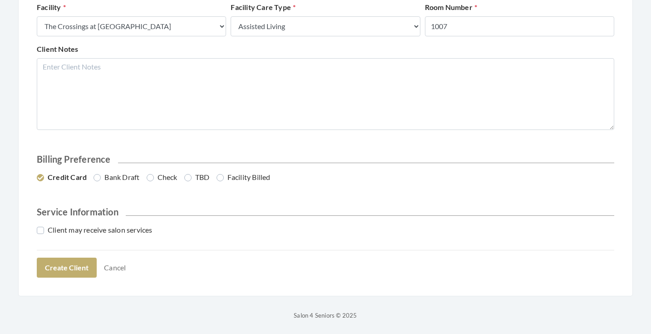
checkbox input "true"
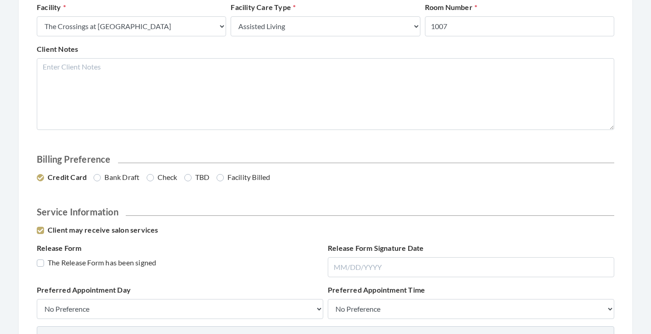
click at [69, 259] on label "The Release Form has been signed" at bounding box center [96, 262] width 119 height 11
checkbox input "true"
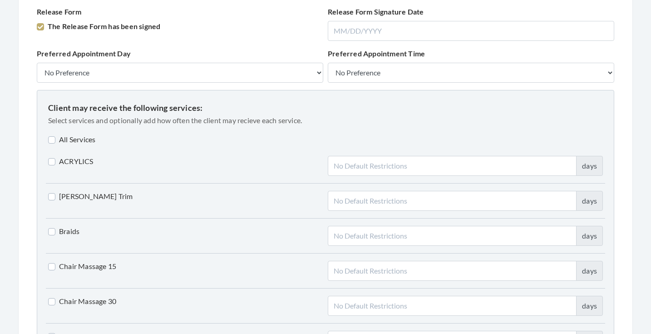
scroll to position [615, 0]
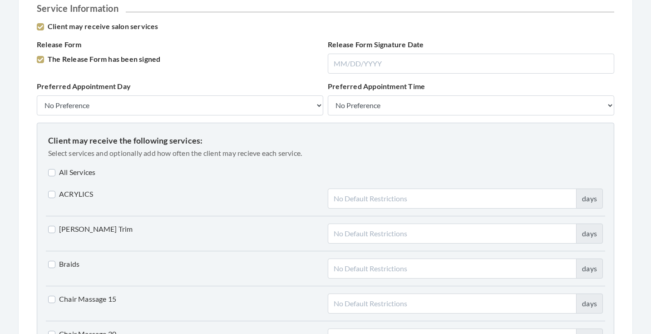
click at [85, 169] on label "All Services" at bounding box center [71, 172] width 47 height 11
checkbox input "true"
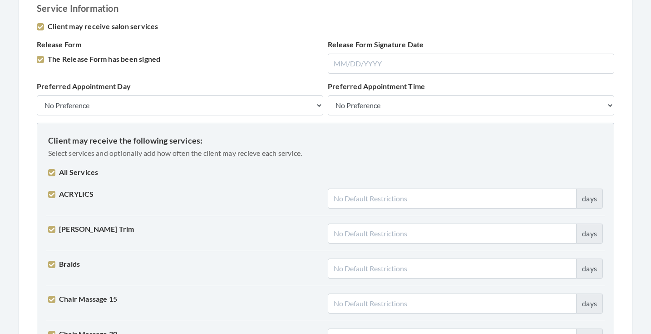
checkbox input "true"
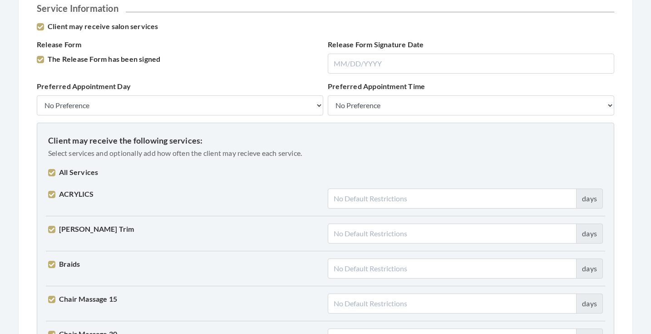
checkbox input "true"
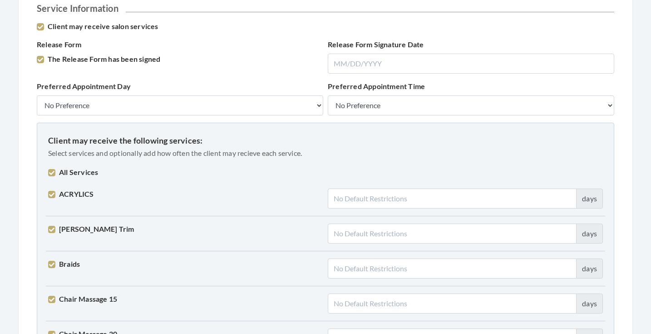
checkbox input "true"
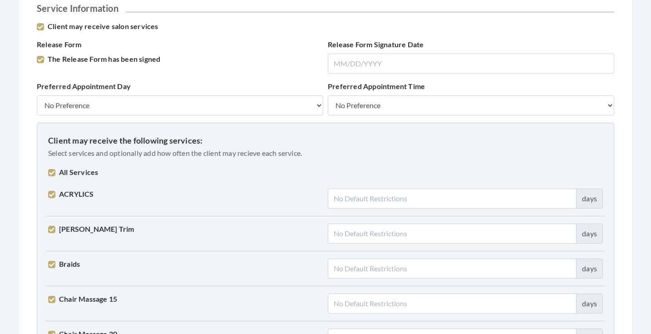
checkbox input "true"
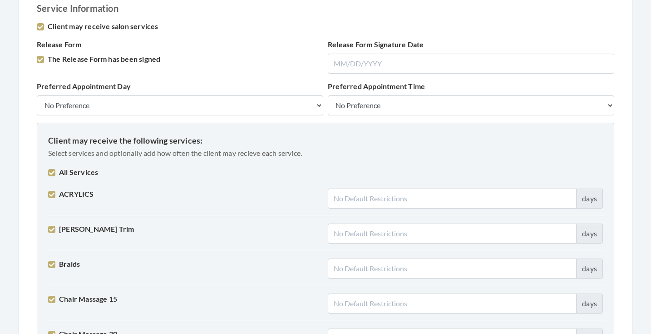
checkbox input "true"
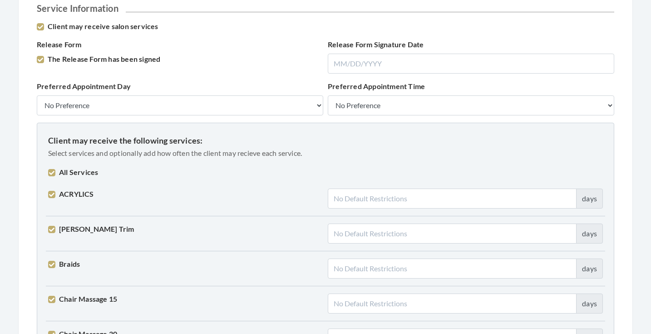
checkbox input "true"
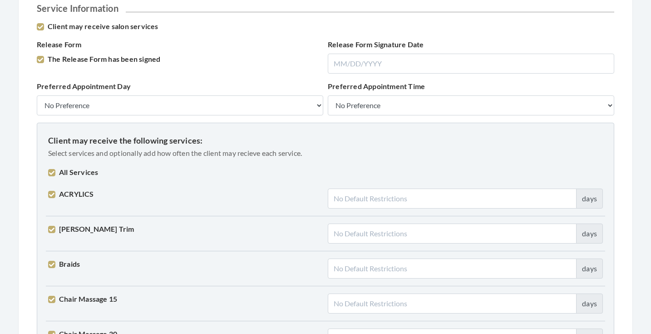
checkbox input "true"
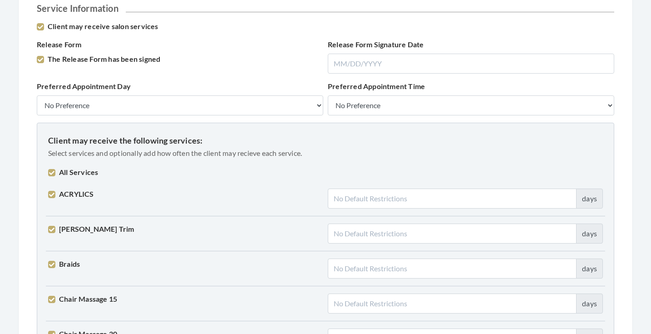
checkbox input "true"
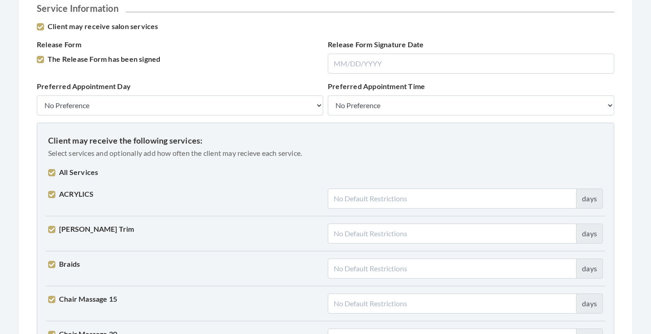
checkbox input "true"
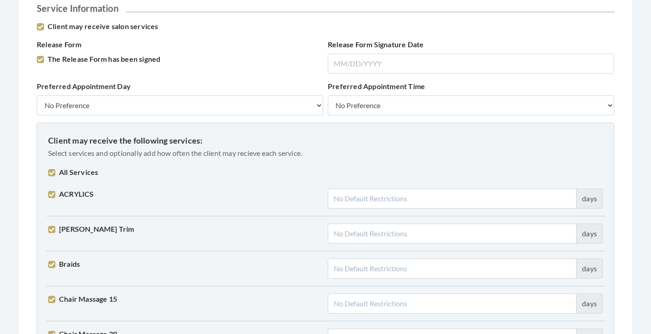
checkbox input "true"
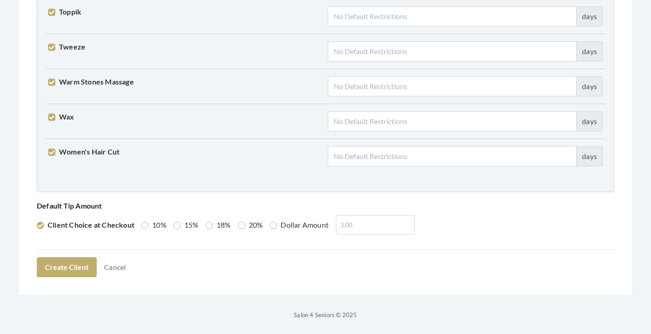
scroll to position [2301, 0]
click at [64, 269] on button "Create Client" at bounding box center [67, 268] width 60 height 20
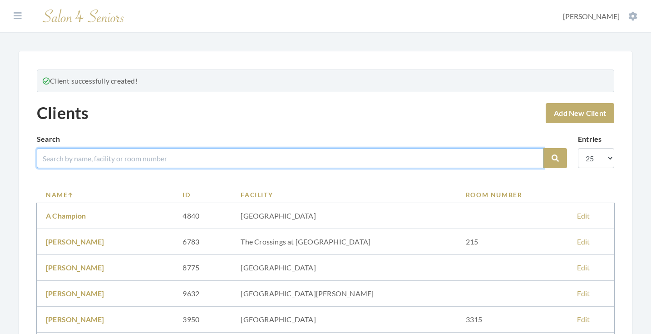
click at [197, 156] on input "search" at bounding box center [290, 158] width 507 height 20
type input "[PERSON_NAME]"
click at [556, 158] on button "Search" at bounding box center [556, 158] width 24 height 20
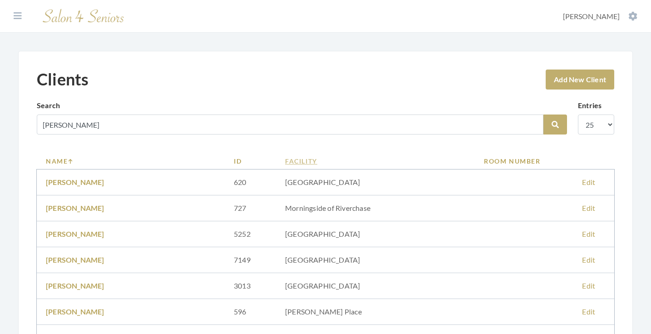
scroll to position [80, 0]
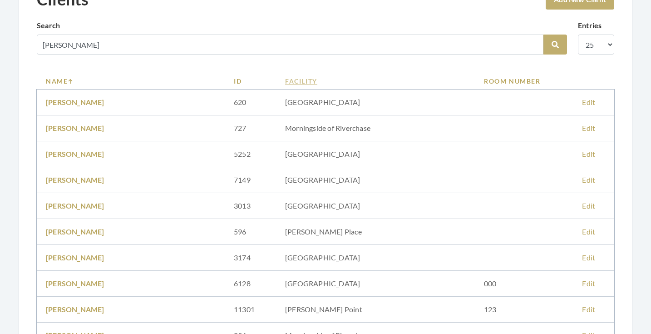
click at [296, 80] on link "Facility" at bounding box center [375, 81] width 181 height 10
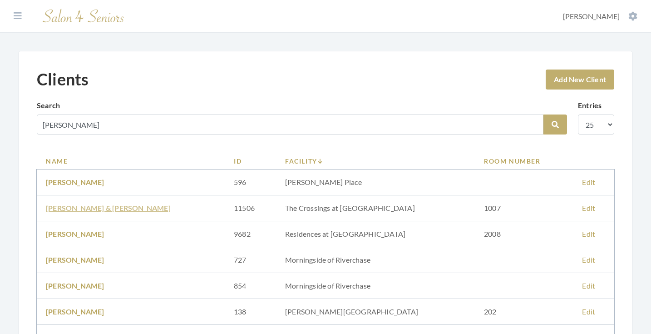
scroll to position [93, 0]
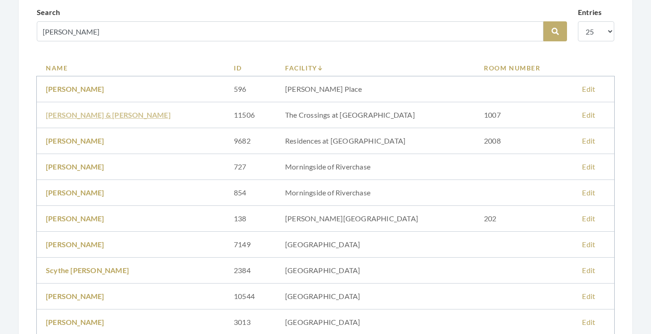
click at [91, 116] on link "ROBERT & JUDY TUCKER" at bounding box center [108, 114] width 125 height 9
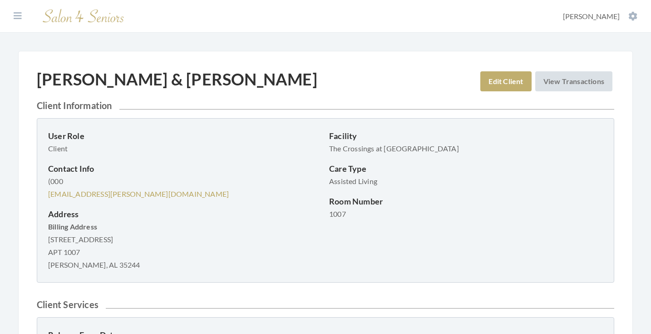
click at [13, 9] on section "Dashboard Facilities Services All Clients User Management Stylists / Techs Repo…" at bounding box center [325, 16] width 651 height 33
click at [13, 11] on button at bounding box center [18, 16] width 14 height 10
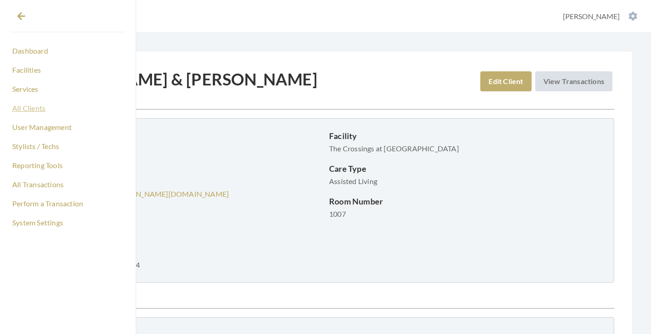
click at [33, 104] on link "All Clients" at bounding box center [68, 107] width 114 height 15
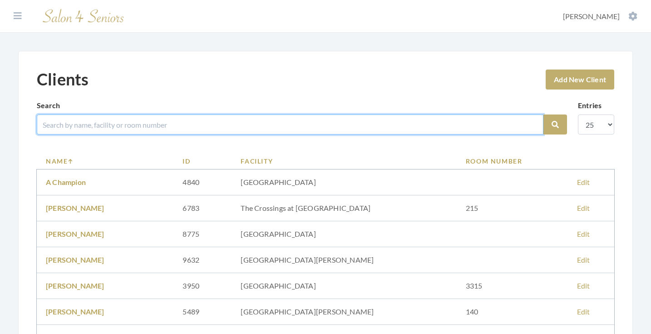
click at [166, 130] on input "search" at bounding box center [290, 124] width 507 height 20
type input "[PERSON_NAME]"
click at [556, 124] on button "Search" at bounding box center [556, 124] width 24 height 20
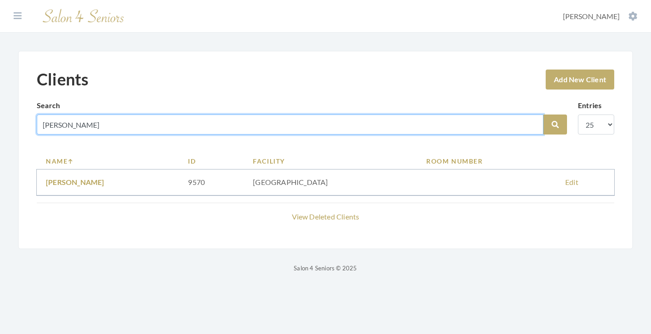
click at [533, 125] on input "[PERSON_NAME]" at bounding box center [290, 124] width 507 height 20
type input "[PERSON_NAME]"
click at [556, 124] on button "Search" at bounding box center [556, 124] width 24 height 20
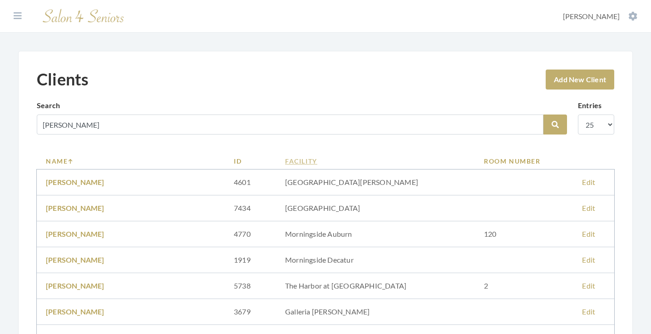
click at [317, 162] on link "Facility" at bounding box center [375, 161] width 181 height 10
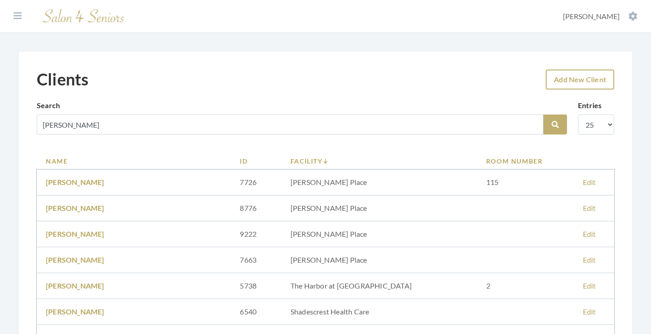
click at [582, 83] on link "Add New Client" at bounding box center [580, 80] width 69 height 20
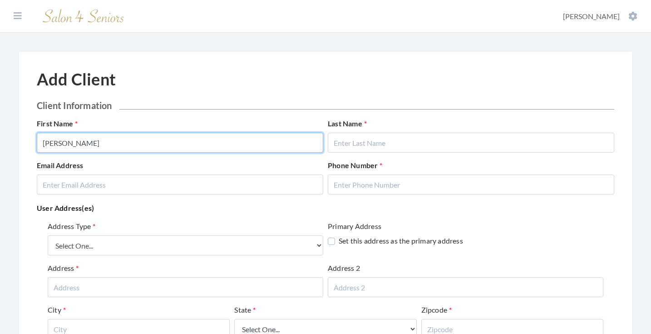
type input "ARLENE"
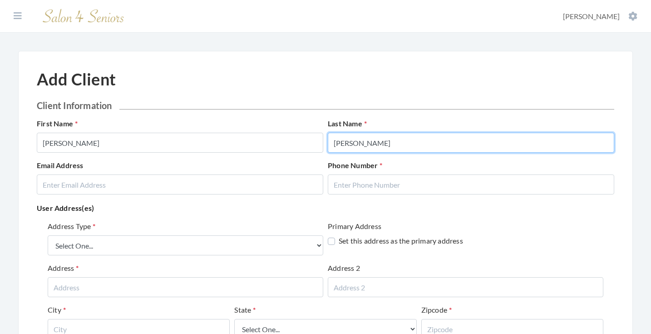
type input "[PERSON_NAME]"
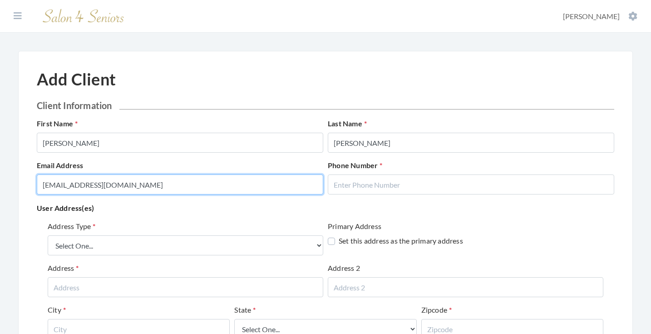
type input "KELLANE@BELLSOUTH.NET"
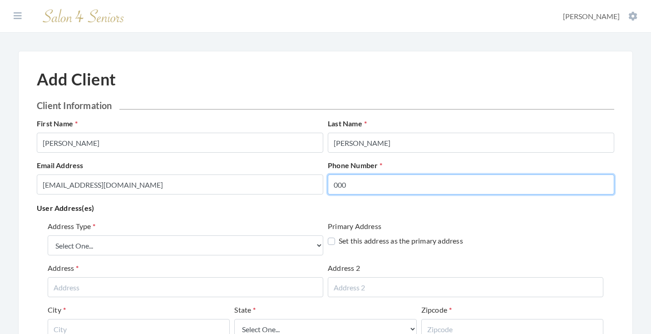
type input "000"
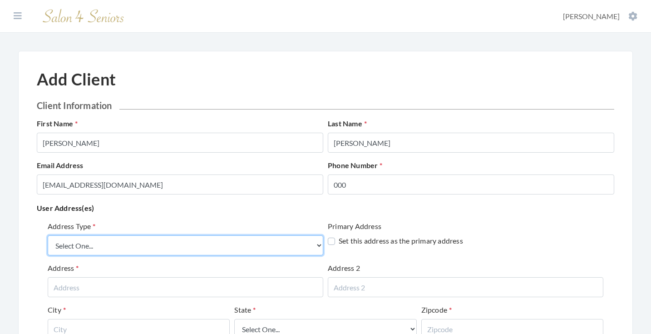
select select "billing"
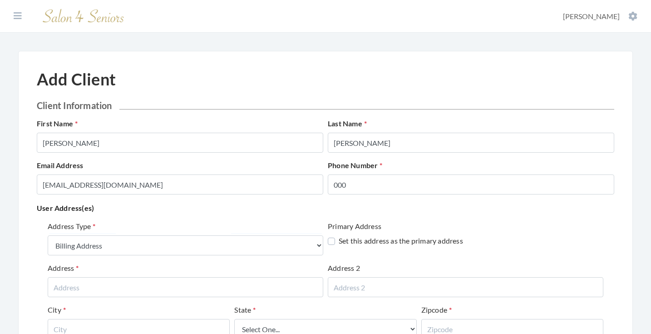
click at [173, 265] on div "Address" at bounding box center [186, 280] width 276 height 35
click at [173, 277] on div "Address" at bounding box center [186, 280] width 276 height 35
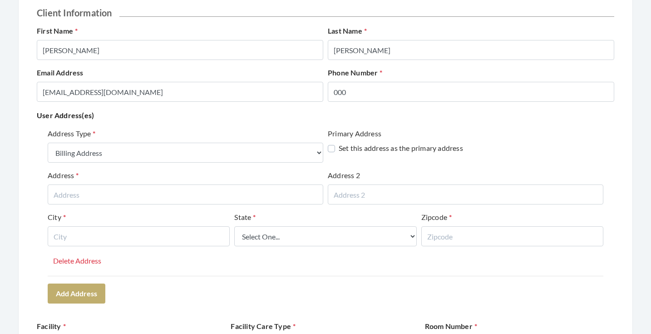
scroll to position [100, 0]
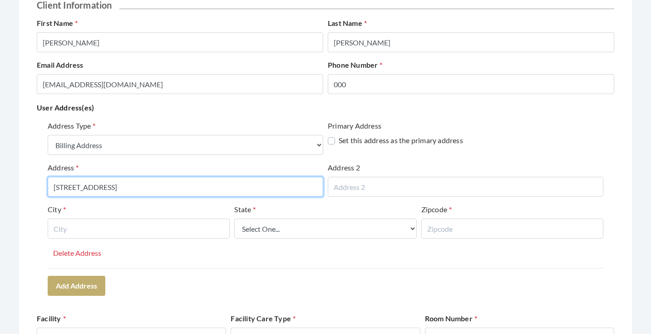
type input "[STREET_ADDRESS]"
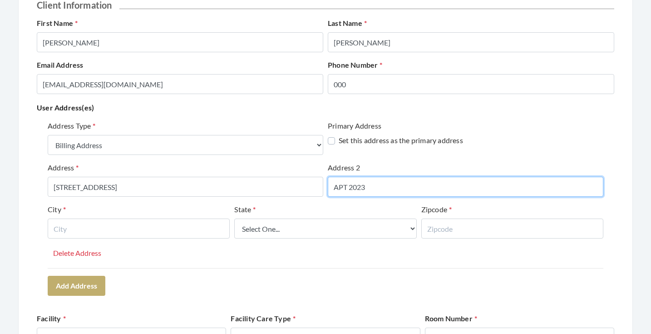
type input "APT 2023"
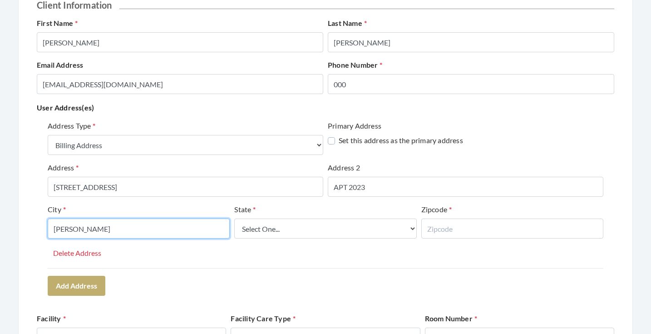
type input "HOOVER"
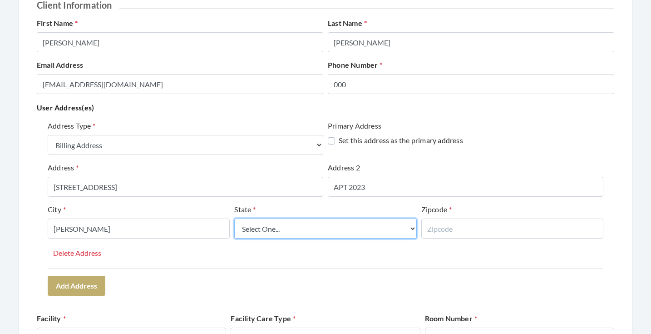
select select "al"
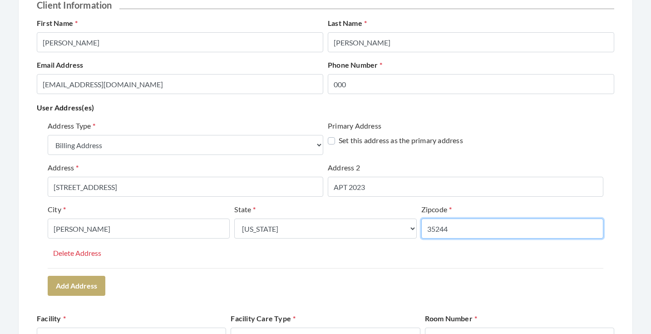
type input "35244"
click at [199, 280] on div "Address Type Select One... Office Address Home Address Billing Address Primary …" at bounding box center [326, 208] width 578 height 182
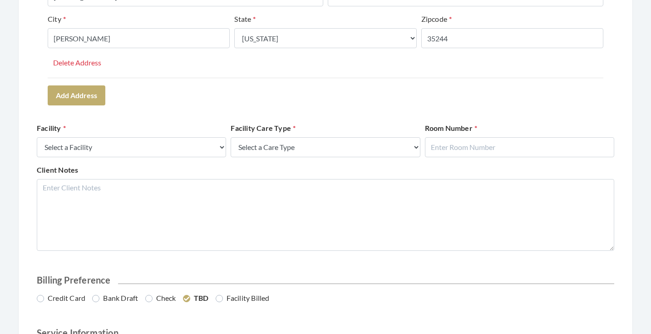
scroll to position [297, 0]
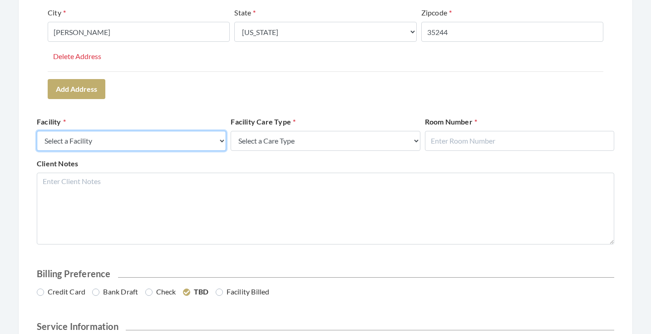
select select "41"
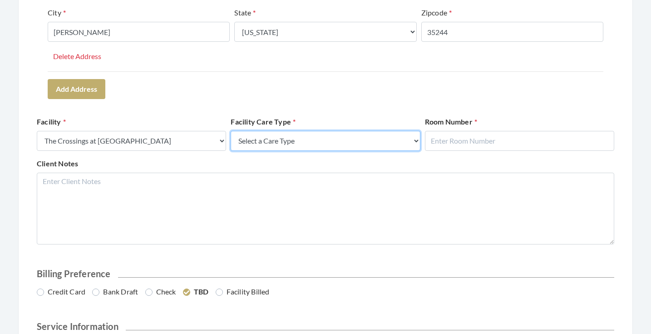
select select "4"
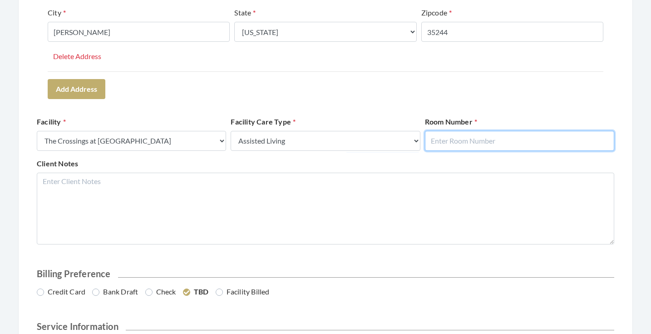
click at [449, 138] on input "text" at bounding box center [519, 141] width 189 height 20
type input "2023"
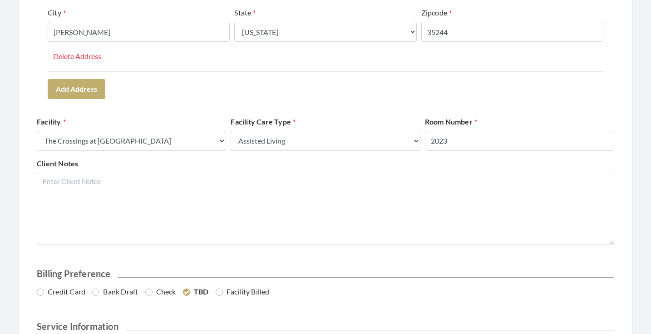
click at [522, 162] on div "Client Notes" at bounding box center [326, 201] width 582 height 86
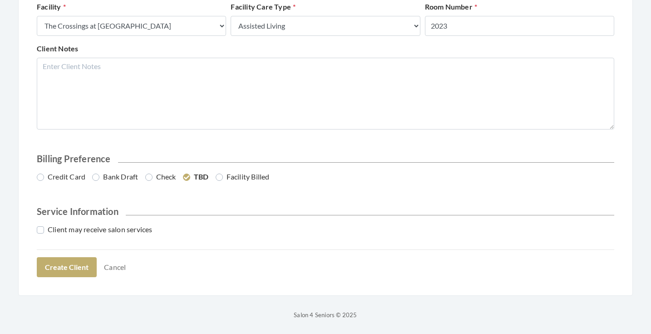
scroll to position [412, 0]
click at [126, 232] on label "Client may receive salon services" at bounding box center [95, 229] width 116 height 11
checkbox input "true"
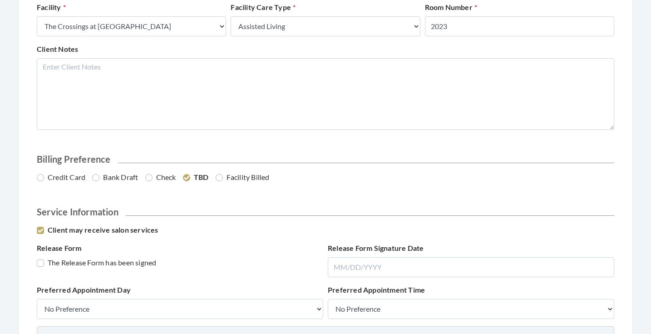
click at [125, 174] on label "Bank Draft" at bounding box center [115, 177] width 46 height 11
radio input "true"
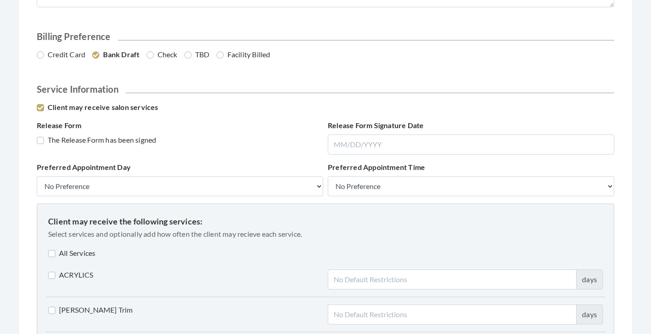
scroll to position [538, 0]
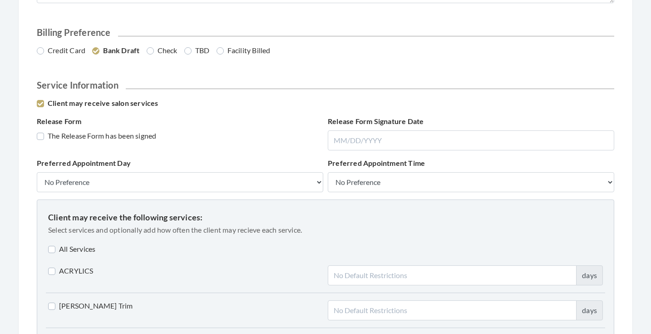
click at [138, 137] on label "The Release Form has been signed" at bounding box center [96, 135] width 119 height 11
checkbox input "true"
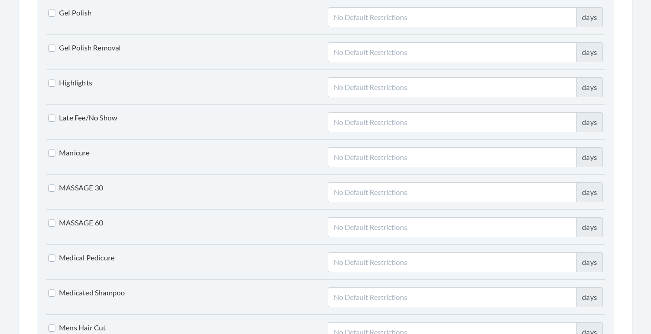
scroll to position [1398, 0]
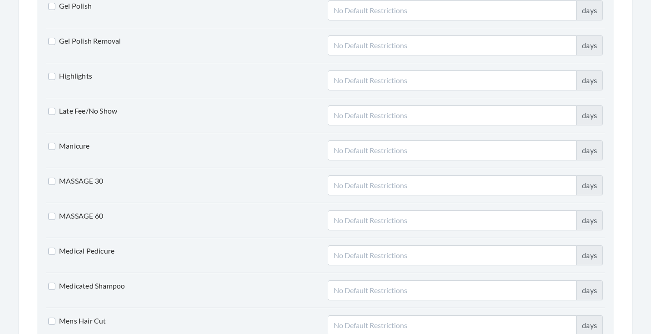
click at [75, 141] on label "Manicure" at bounding box center [69, 145] width 42 height 11
checkbox input "true"
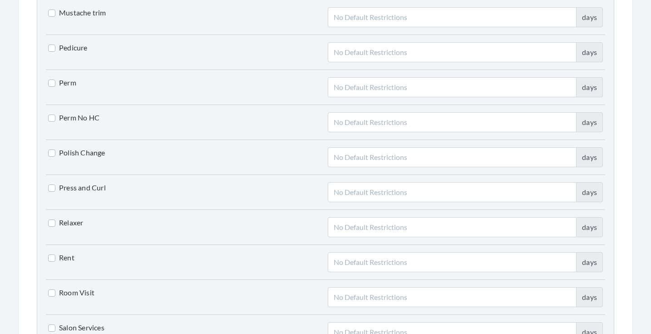
click at [75, 46] on label "Pedicure" at bounding box center [68, 47] width 40 height 11
checkbox input "true"
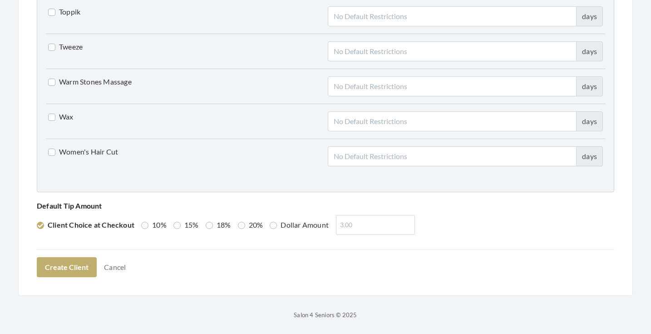
scroll to position [2301, 0]
click at [305, 225] on label "Dollar Amount" at bounding box center [299, 225] width 59 height 11
radio input "true"
click at [358, 230] on input "number" at bounding box center [373, 225] width 79 height 20
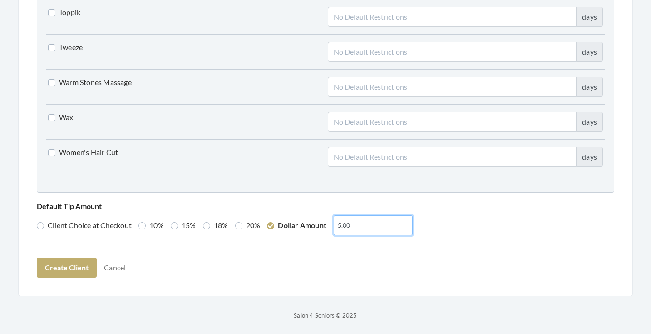
type input "5.00"
click at [77, 264] on button "Create Client" at bounding box center [67, 268] width 60 height 20
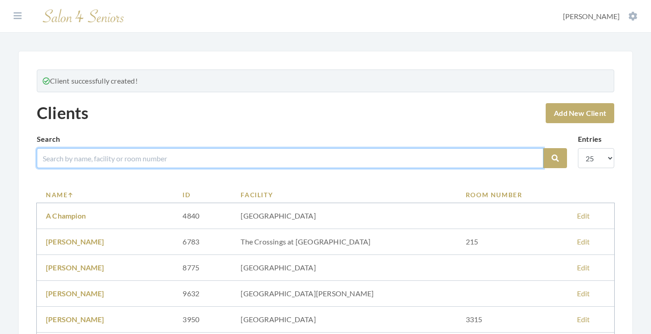
click at [188, 163] on input "search" at bounding box center [290, 158] width 507 height 20
type input "[PERSON_NAME]"
click at [556, 158] on button "Search" at bounding box center [556, 158] width 24 height 20
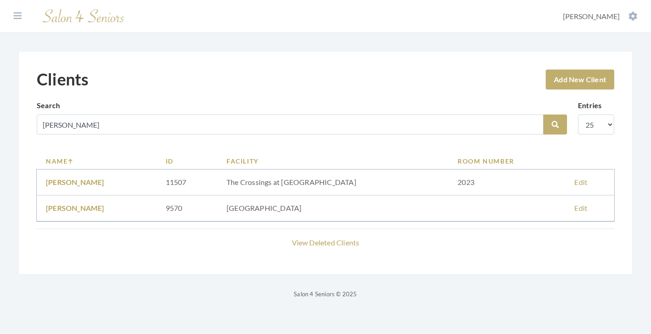
click at [82, 184] on link "[PERSON_NAME]" at bounding box center [75, 182] width 59 height 9
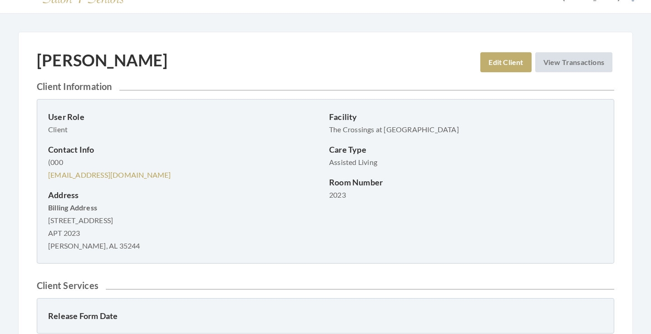
scroll to position [20, 0]
